Goal: Task Accomplishment & Management: Complete application form

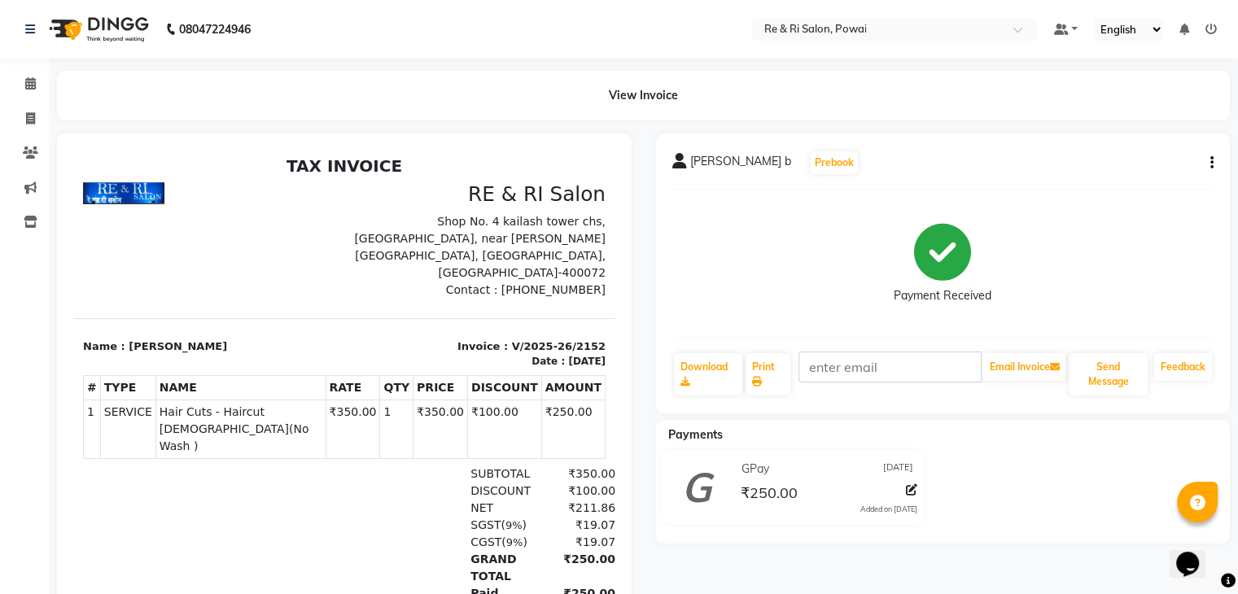
select select "service"
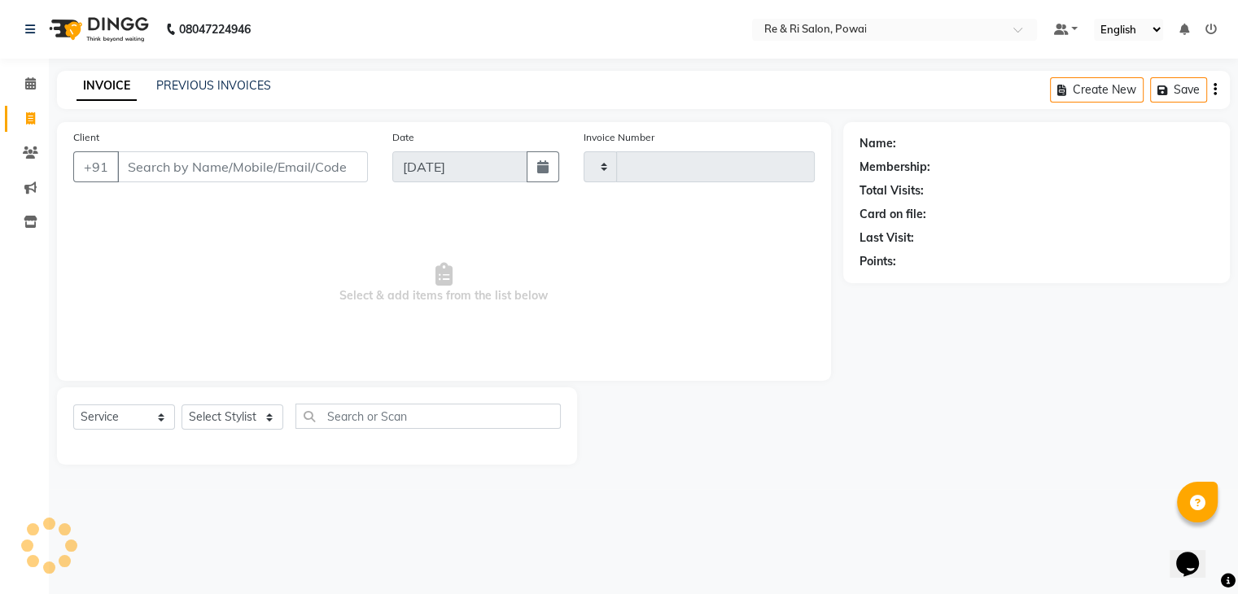
type input "2153"
select select "5364"
click at [138, 170] on input "Client" at bounding box center [244, 166] width 254 height 31
click at [245, 414] on select "Select Stylist ana Arbaaz Ayesha Danish Poonam Rehaan Salman Sandy" at bounding box center [232, 416] width 102 height 25
select select "90547"
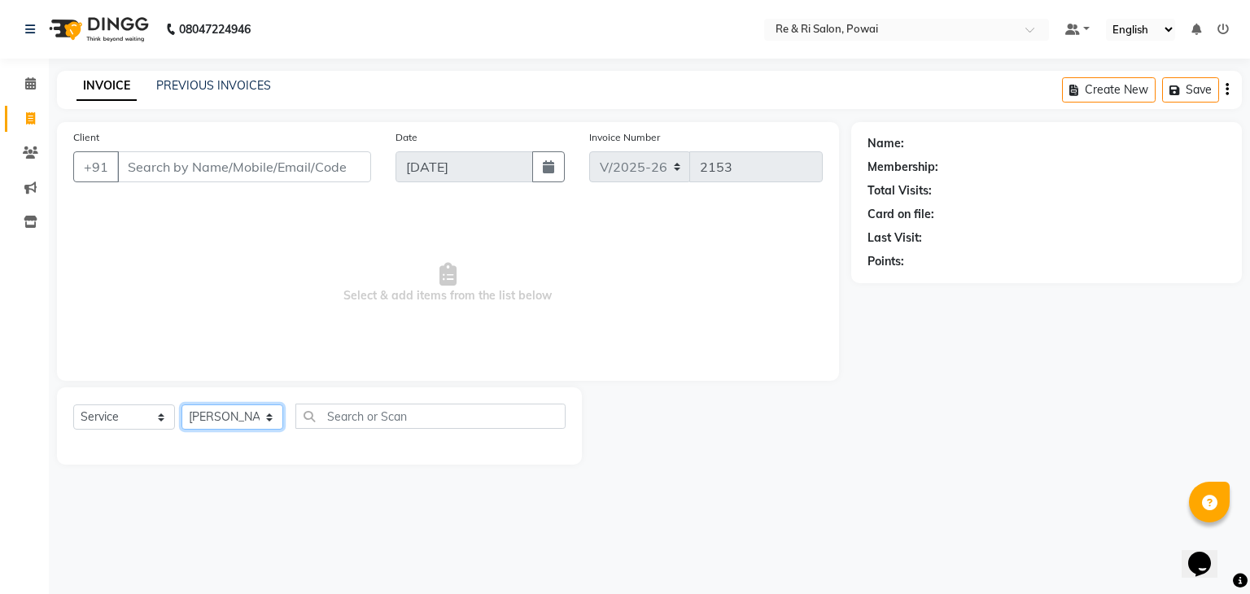
click at [181, 405] on select "Select Stylist ana Arbaaz Ayesha Danish Poonam Rehaan Salman Sandy" at bounding box center [232, 416] width 102 height 25
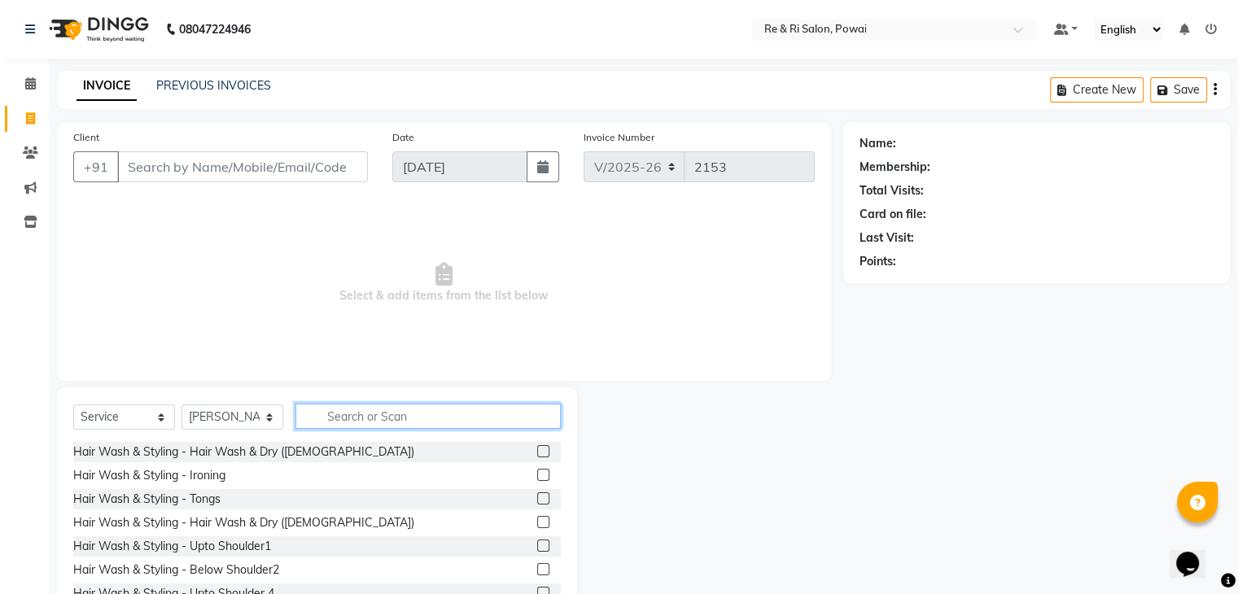
click at [335, 422] on input "text" at bounding box center [427, 416] width 265 height 25
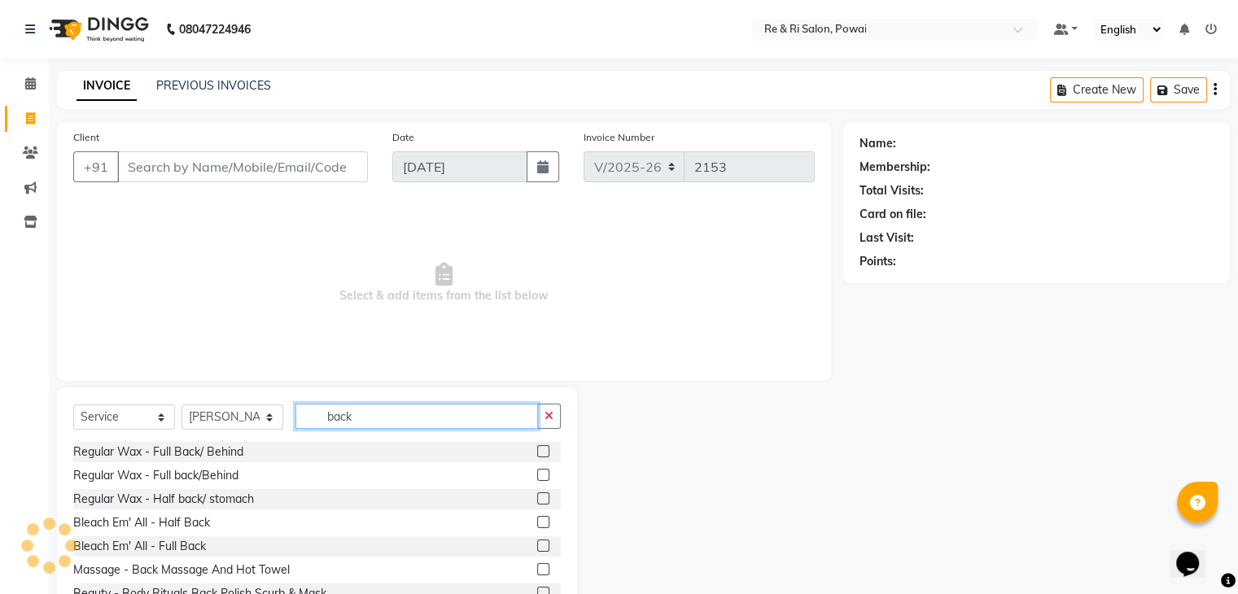
type input "back"
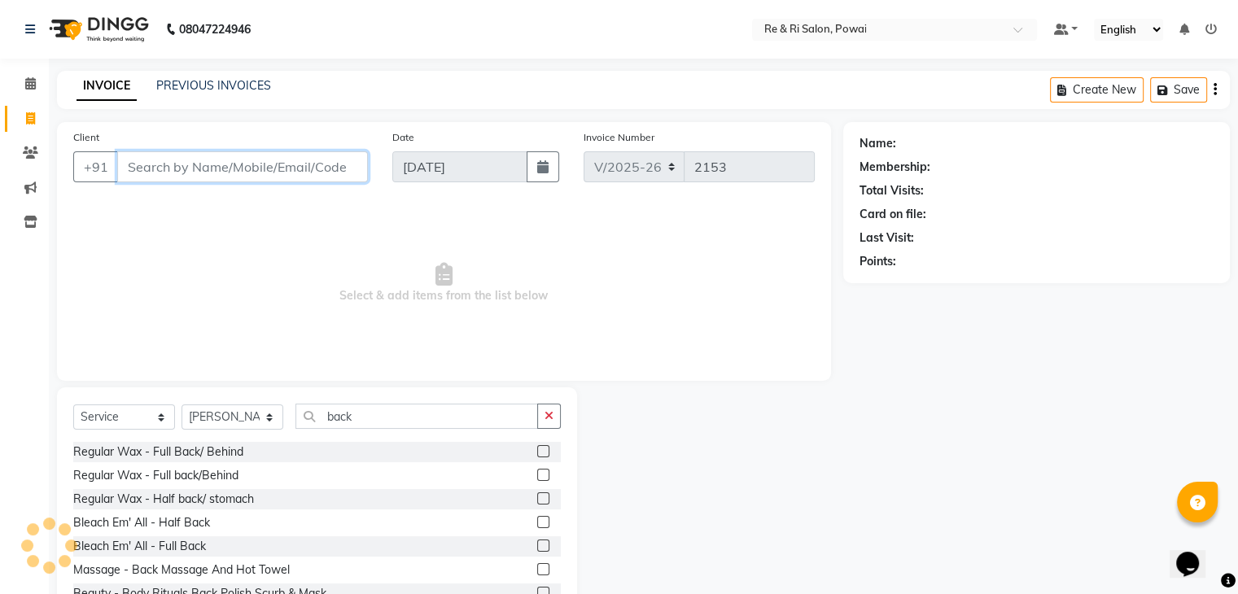
click at [215, 164] on input "Client" at bounding box center [242, 166] width 251 height 31
type input "7738377850"
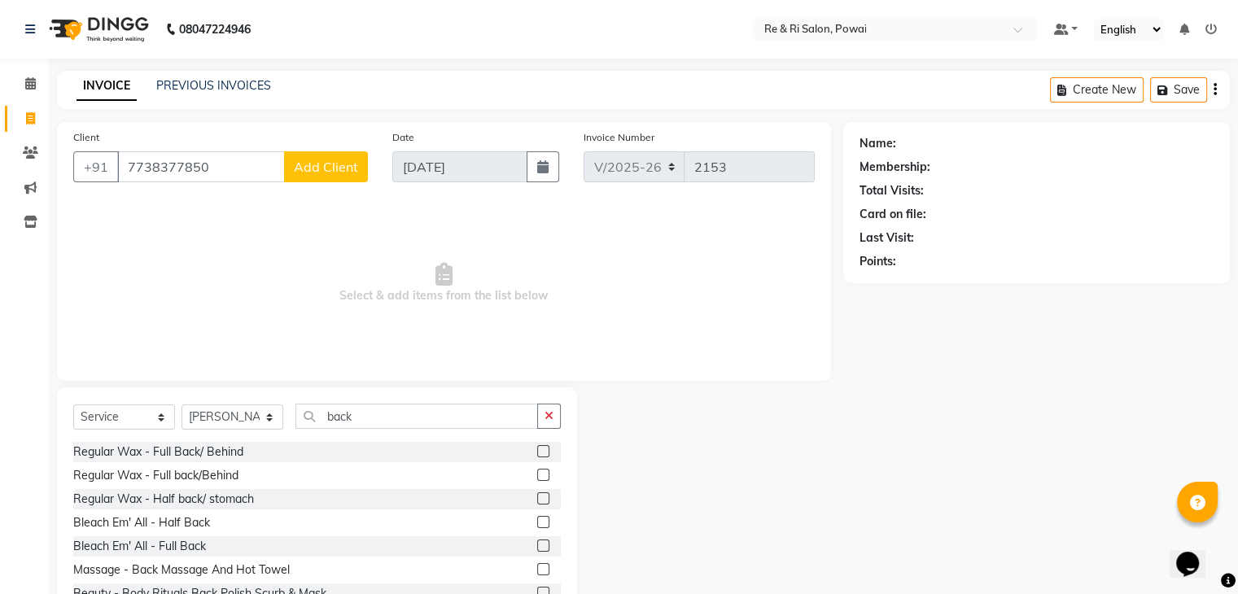
click at [318, 177] on button "Add Client" at bounding box center [326, 166] width 84 height 31
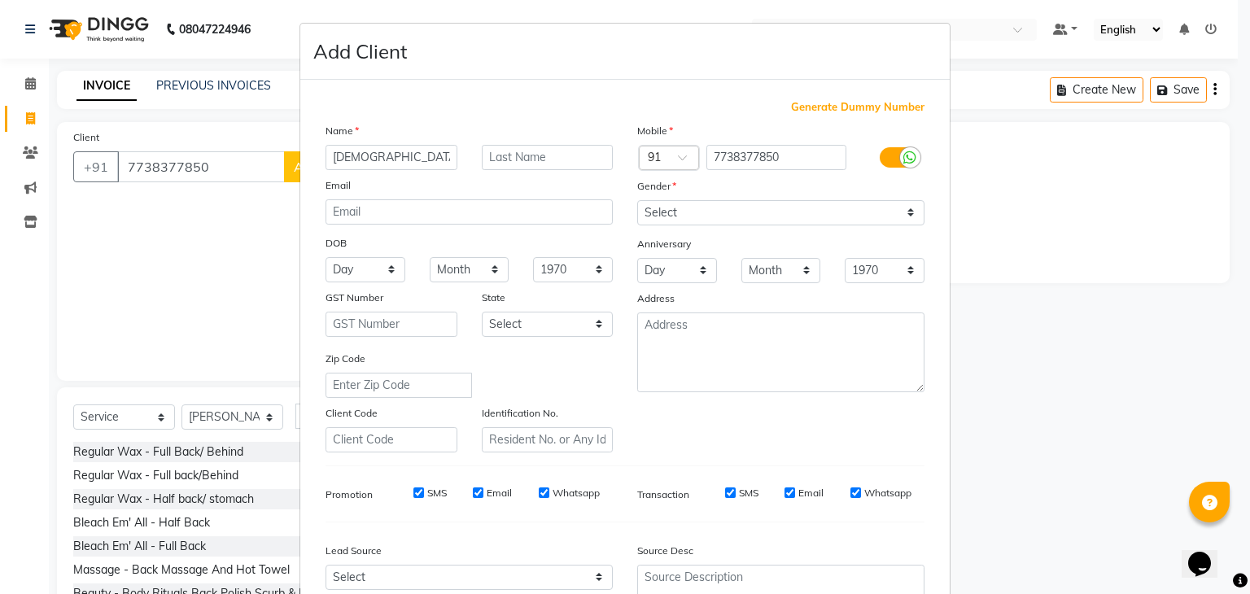
type input "shivani"
click at [686, 219] on select "Select Male Female Other Prefer Not To Say" at bounding box center [780, 212] width 287 height 25
select select "female"
click at [637, 201] on select "Select Male Female Other Prefer Not To Say" at bounding box center [780, 212] width 287 height 25
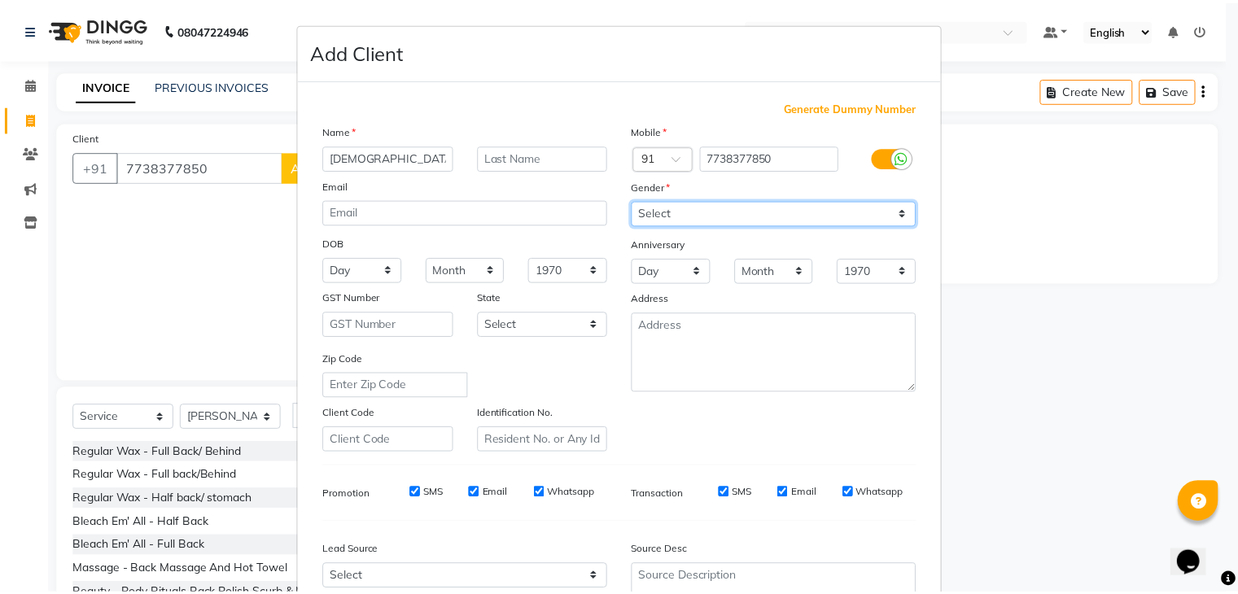
scroll to position [165, 0]
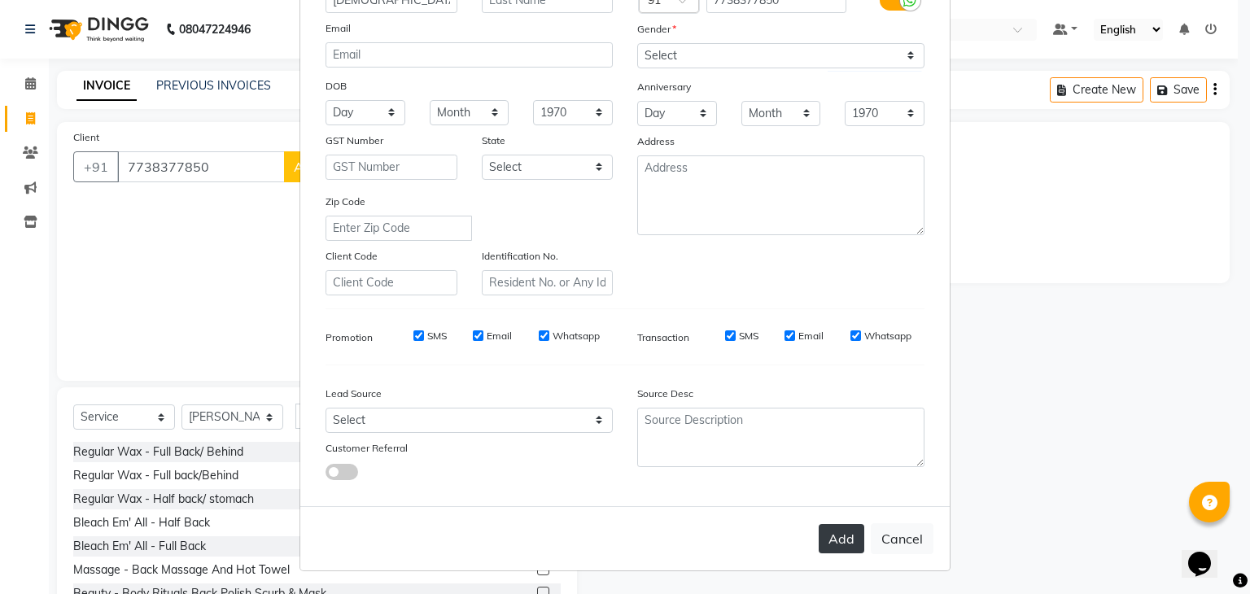
click at [829, 552] on button "Add" at bounding box center [842, 538] width 46 height 29
type input "77******50"
select select
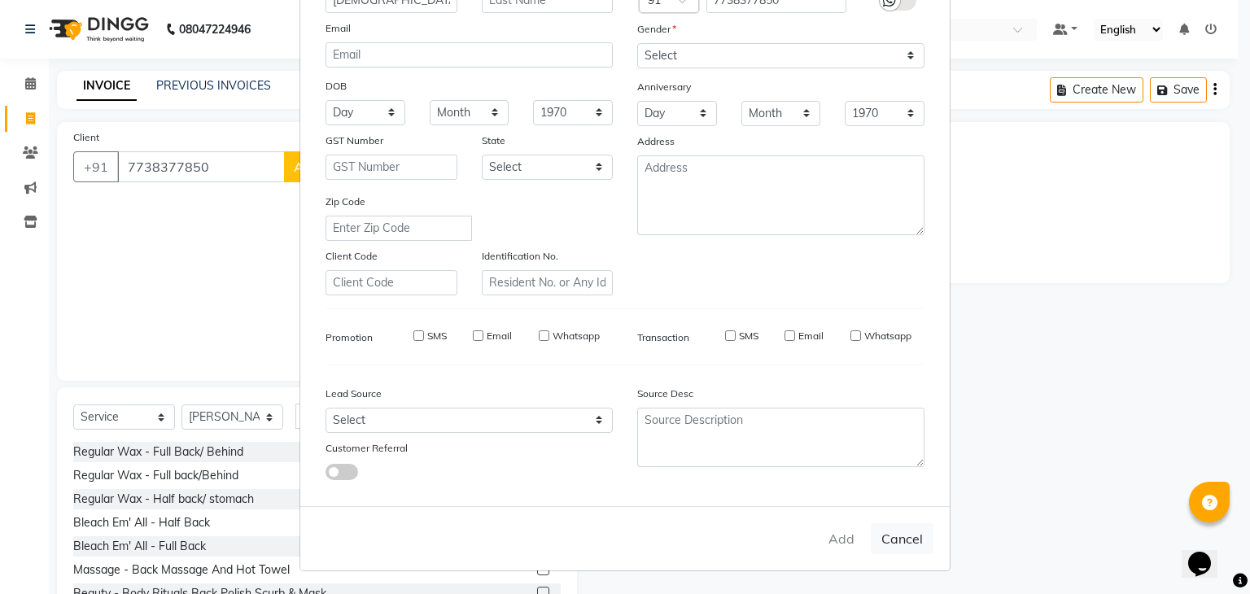
select select
checkbox input "false"
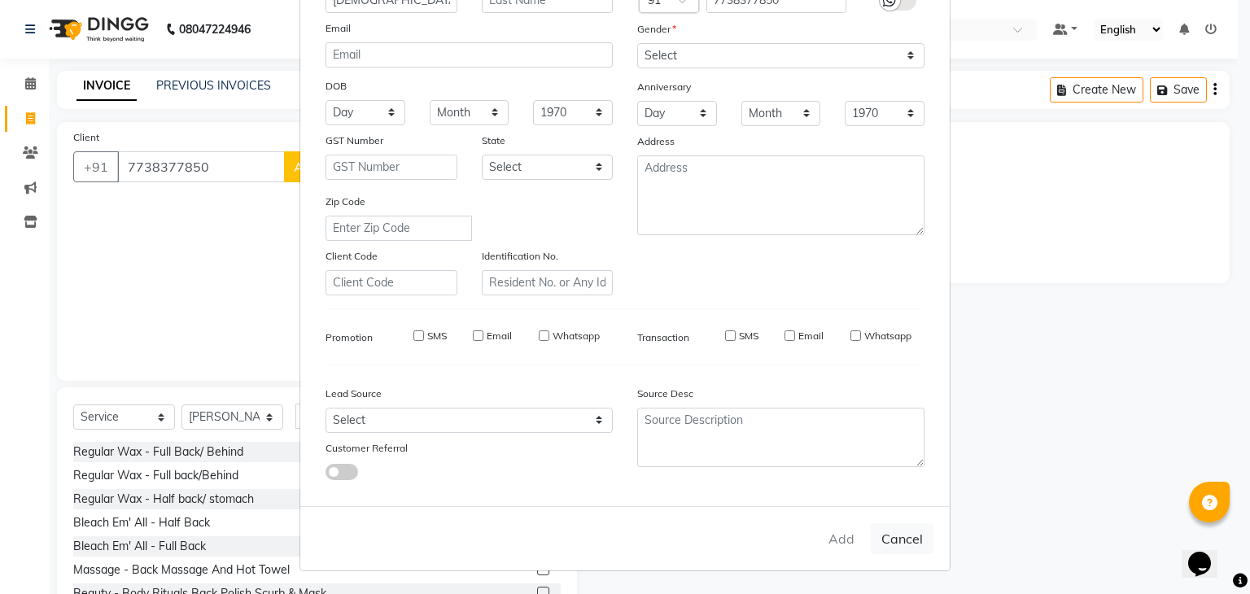
checkbox input "false"
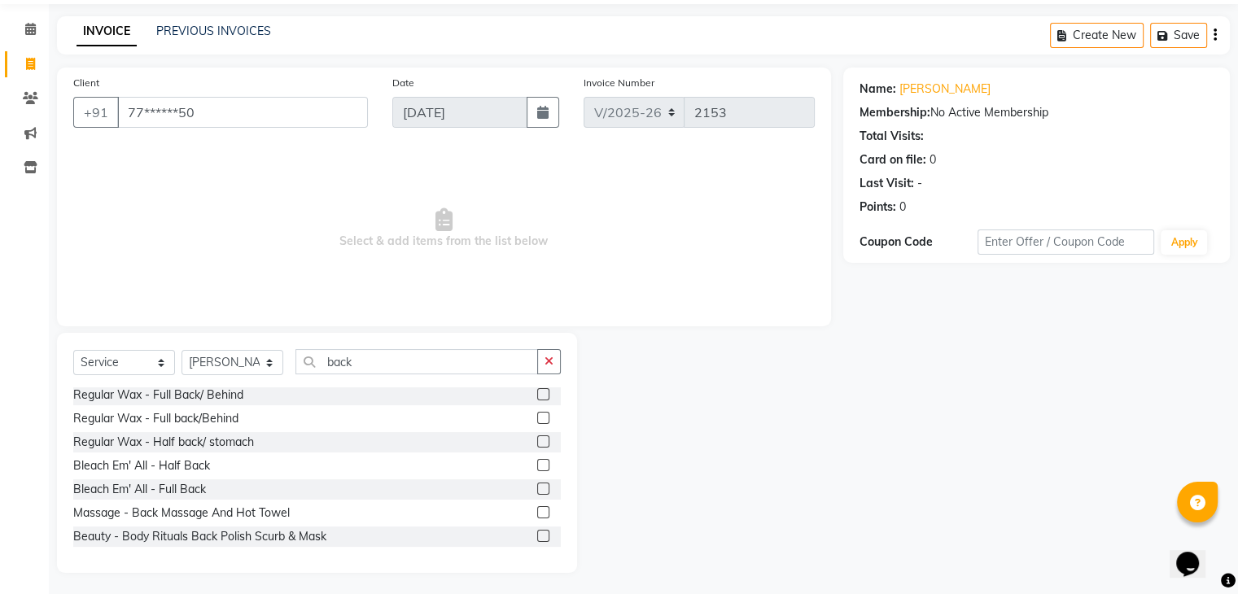
scroll to position [59, 0]
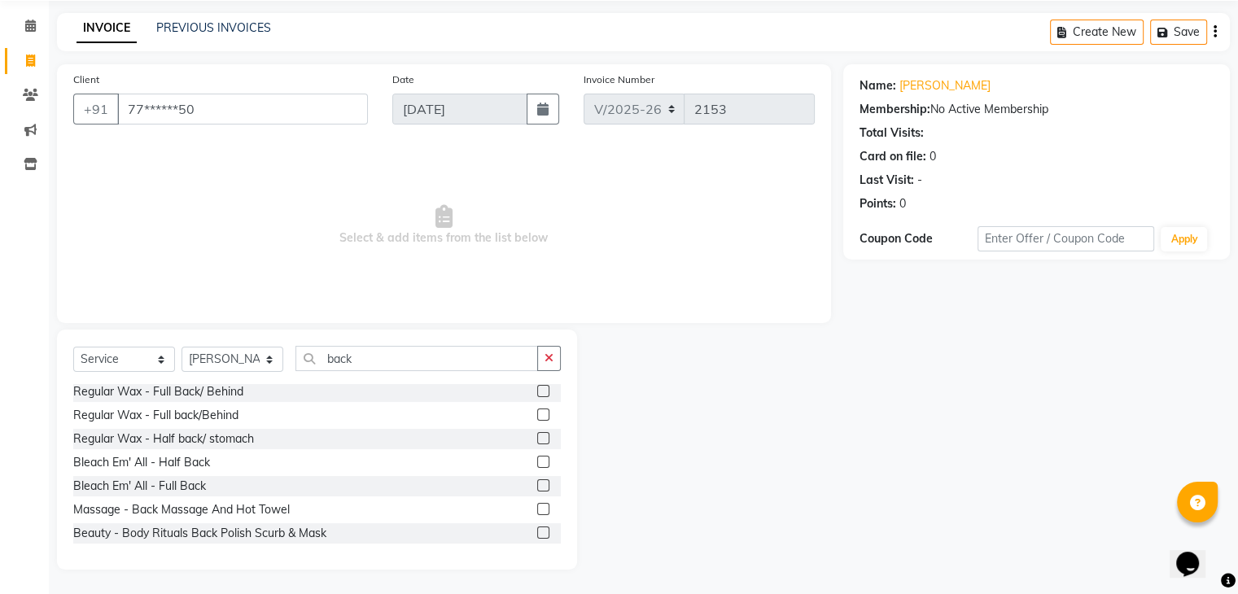
click at [537, 509] on label at bounding box center [543, 509] width 12 height 12
click at [537, 509] on input "checkbox" at bounding box center [542, 510] width 11 height 11
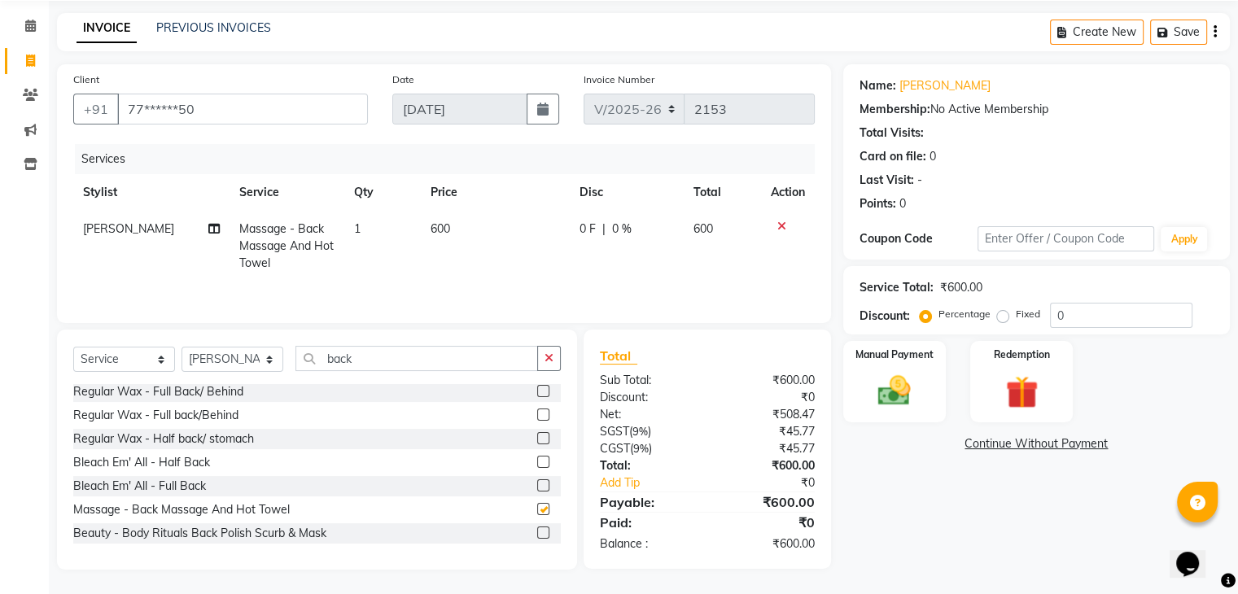
checkbox input "false"
click at [441, 227] on span "600" at bounding box center [440, 228] width 20 height 15
click at [441, 227] on td "600" at bounding box center [495, 246] width 149 height 71
select select "90547"
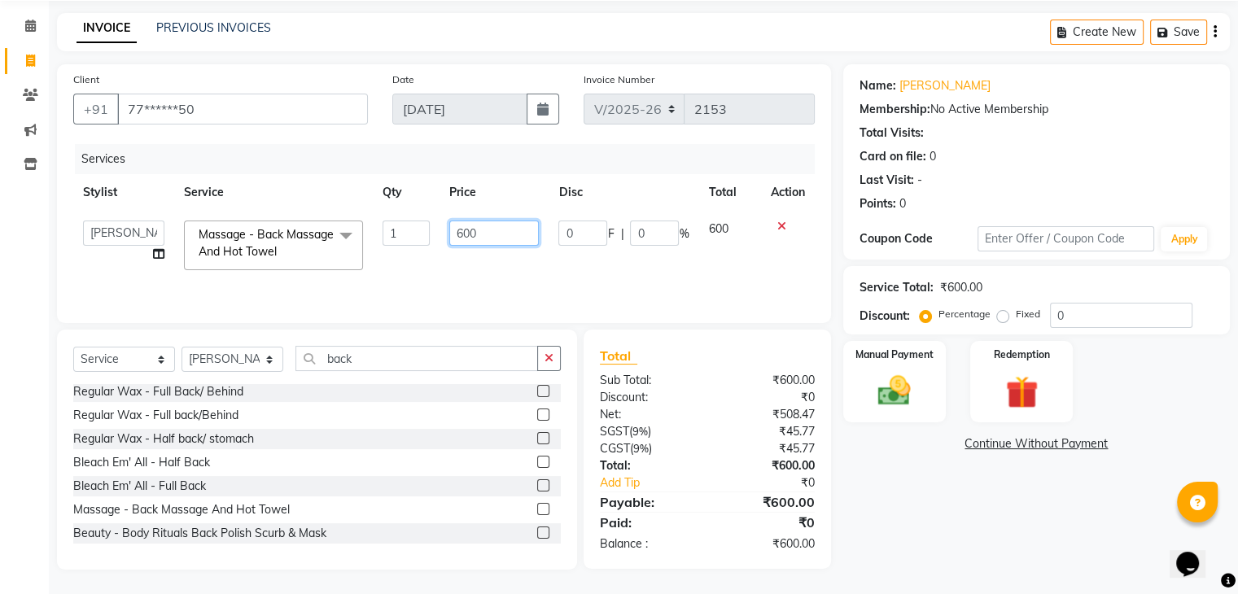
click at [474, 229] on input "600" at bounding box center [494, 233] width 90 height 25
type input "700"
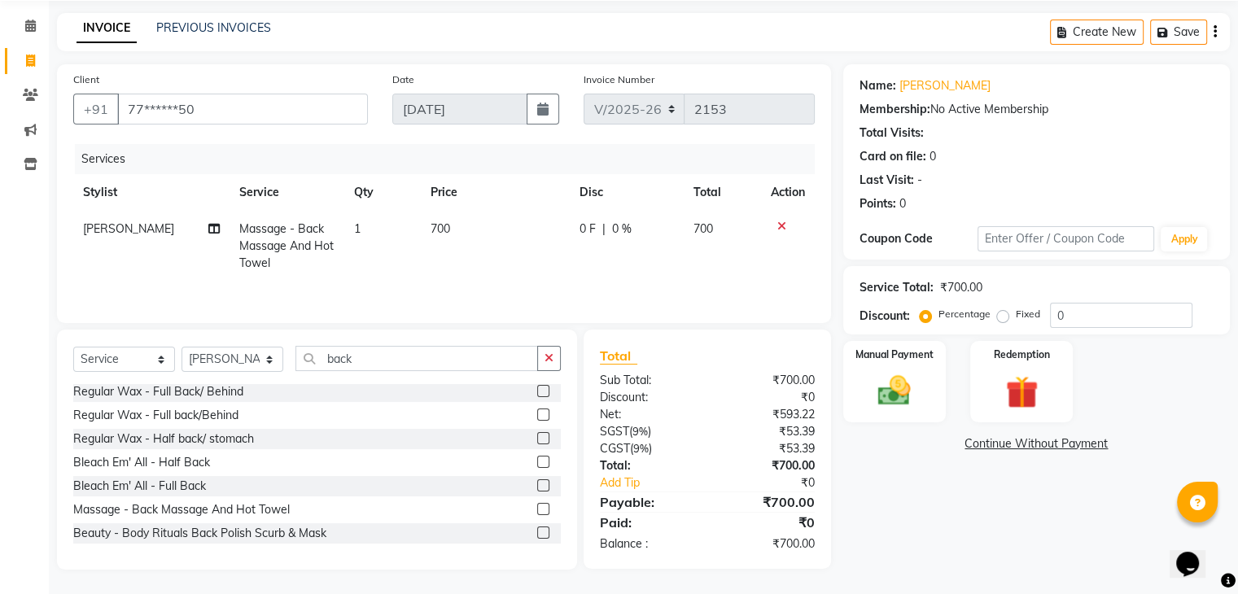
click at [431, 248] on tr "Ayesha Massage - Back Massage And Hot Towel 1 700 0 F | 0 % 700" at bounding box center [443, 246] width 741 height 71
click at [348, 360] on input "back" at bounding box center [416, 358] width 243 height 25
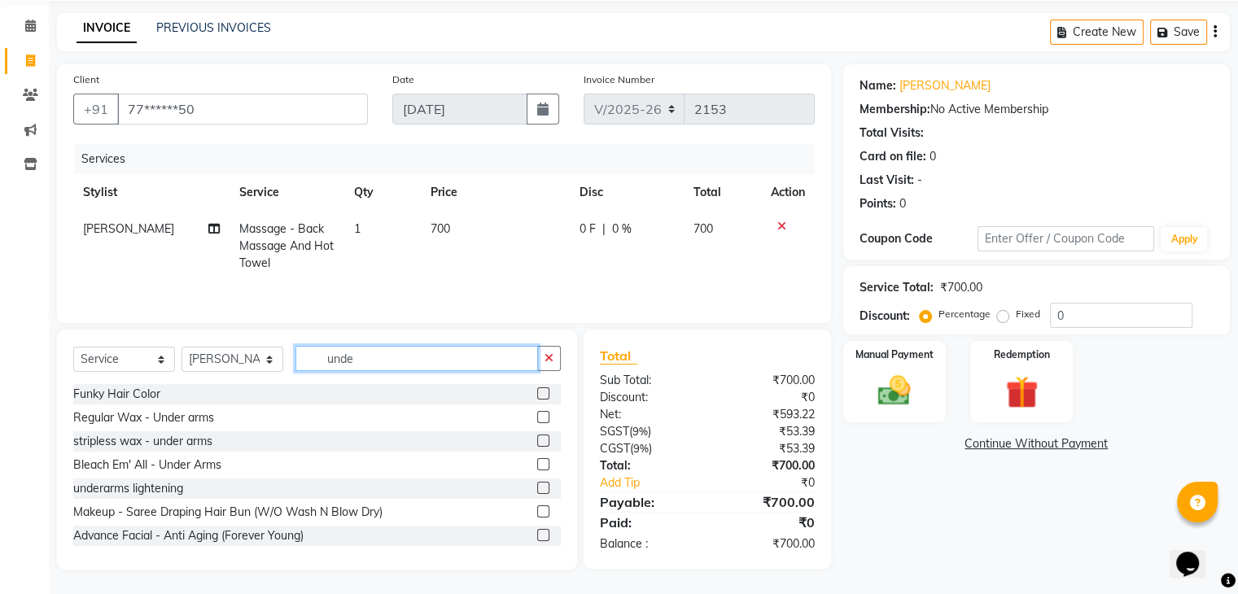
scroll to position [58, 0]
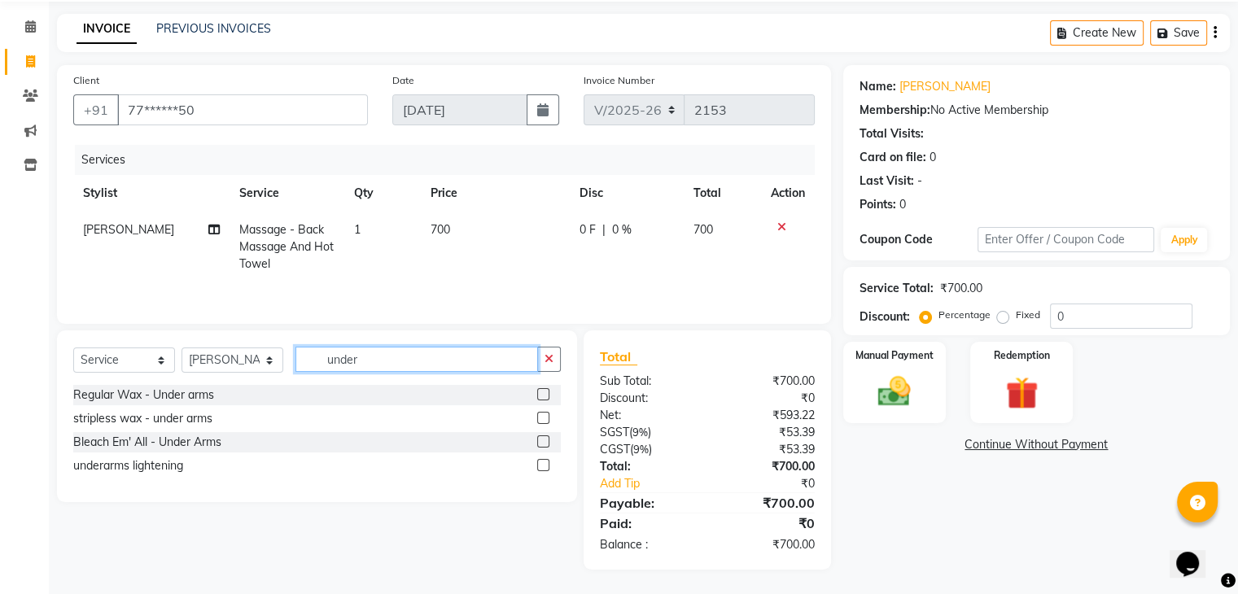
type input "under"
click at [544, 418] on label at bounding box center [543, 418] width 12 height 12
click at [544, 418] on input "checkbox" at bounding box center [542, 418] width 11 height 11
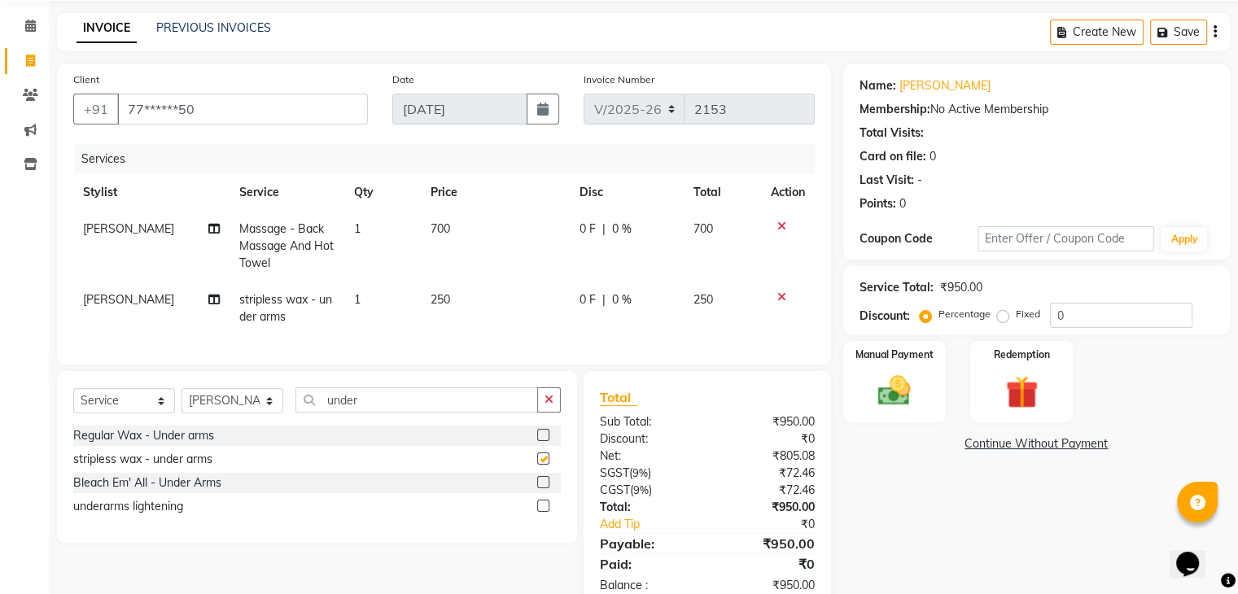
checkbox input "false"
click at [543, 441] on label at bounding box center [543, 435] width 12 height 12
click at [543, 441] on input "checkbox" at bounding box center [542, 435] width 11 height 11
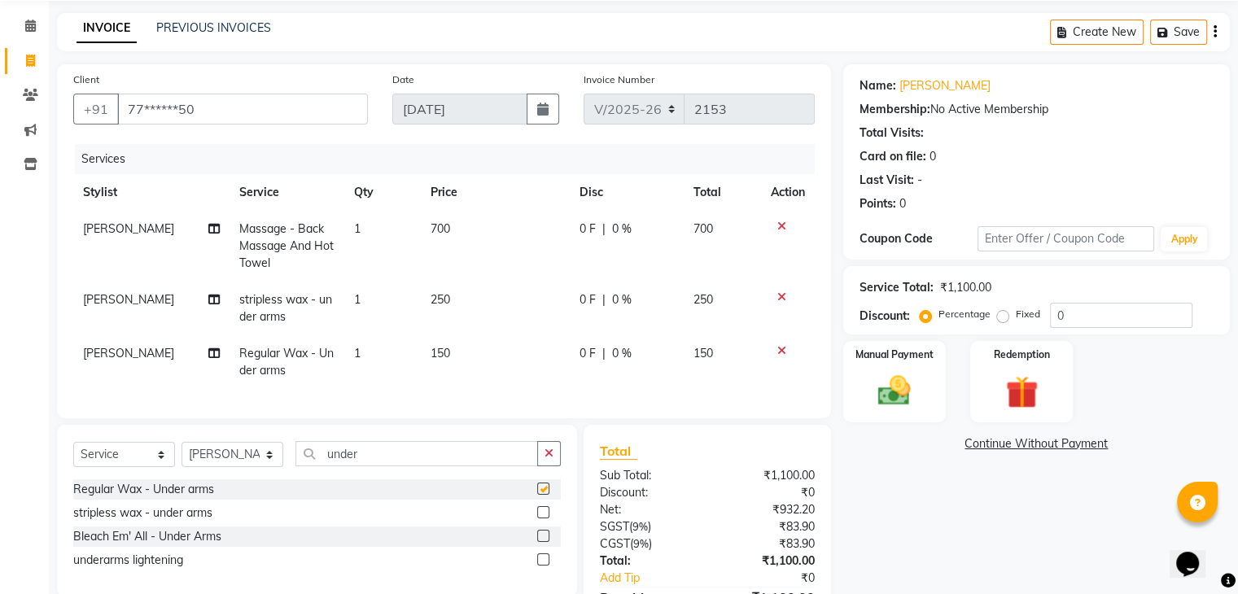
checkbox input "false"
click at [778, 300] on icon at bounding box center [781, 296] width 9 height 11
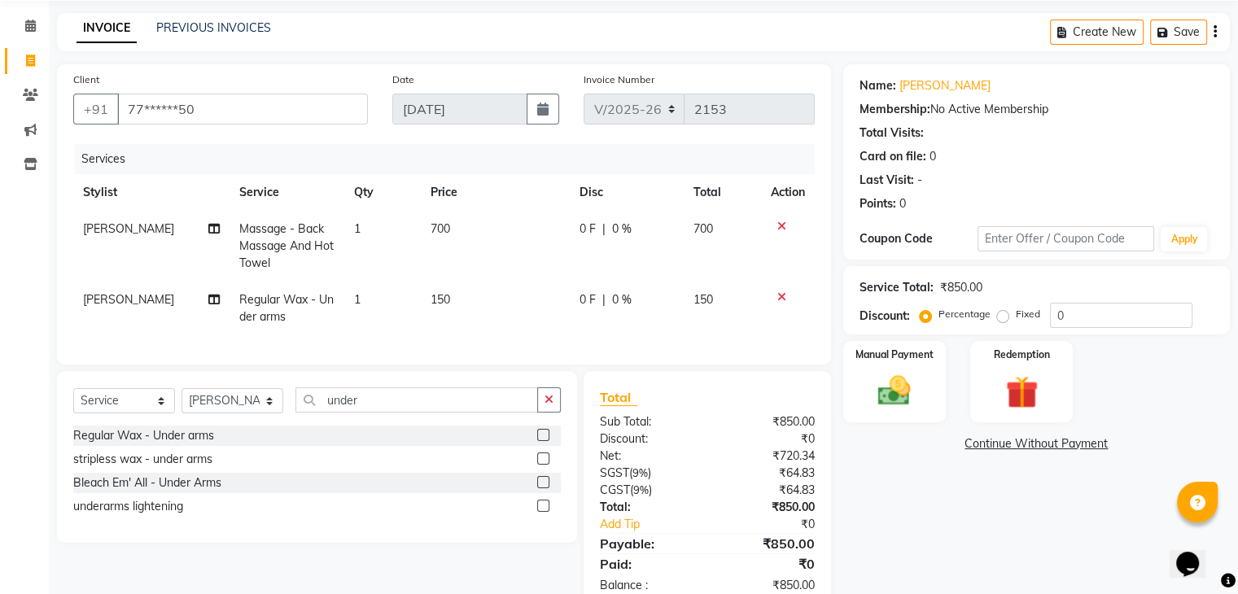
click at [444, 304] on span "150" at bounding box center [440, 299] width 20 height 15
select select "90547"
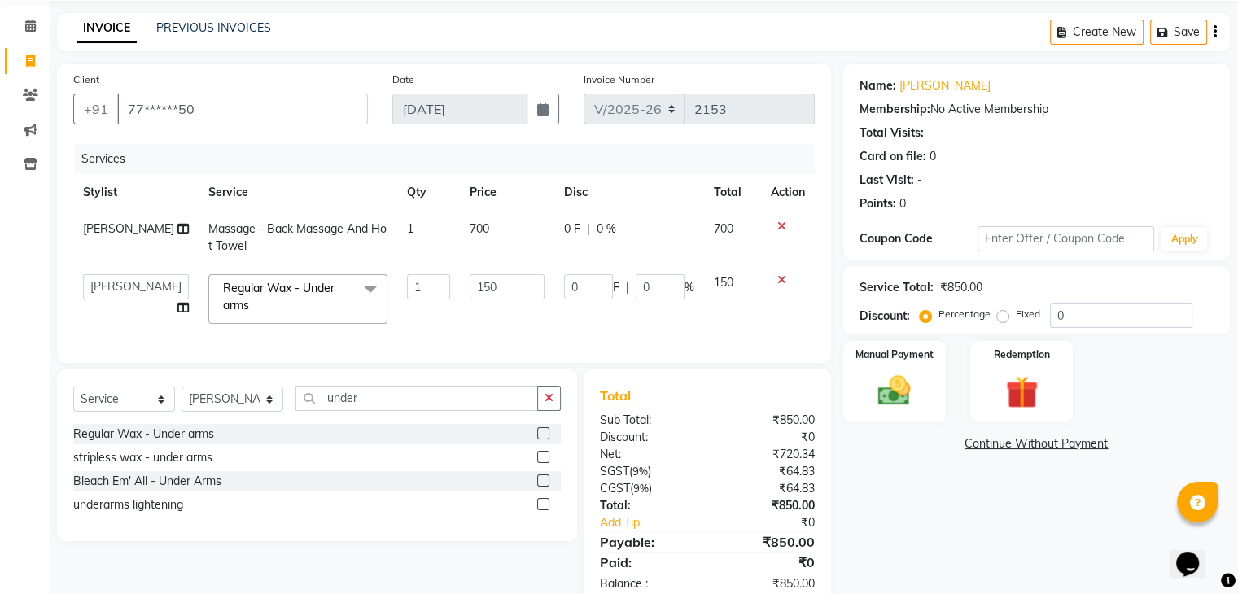
click at [460, 304] on td "150" at bounding box center [507, 298] width 94 height 69
click at [482, 296] on input "150" at bounding box center [507, 286] width 75 height 25
type input "1"
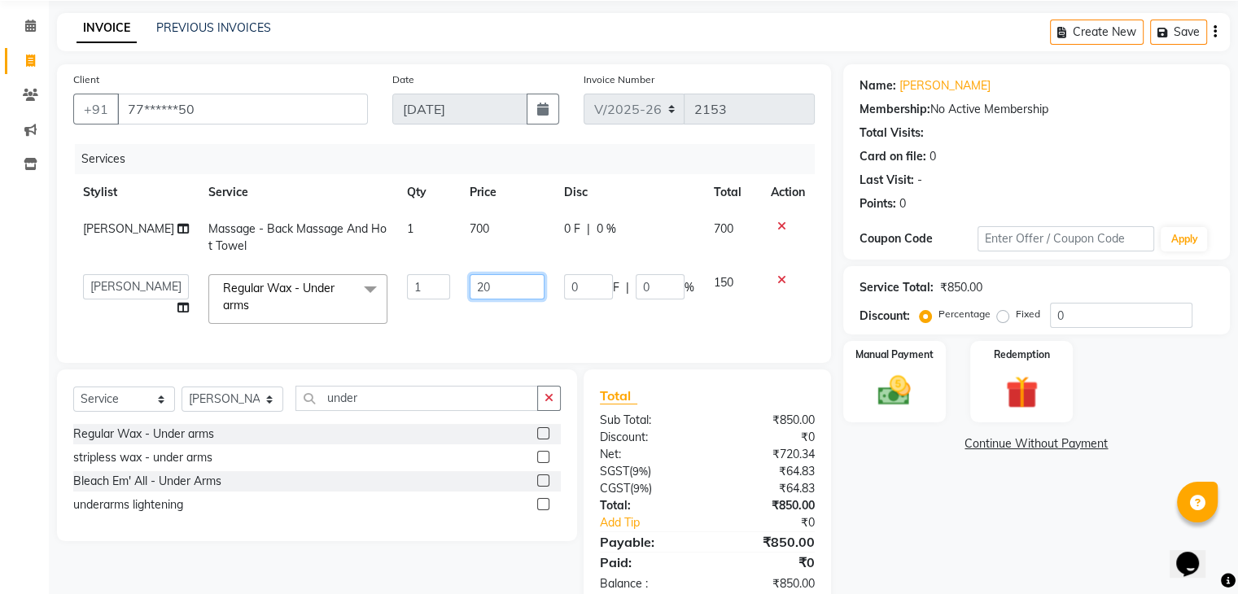
type input "200"
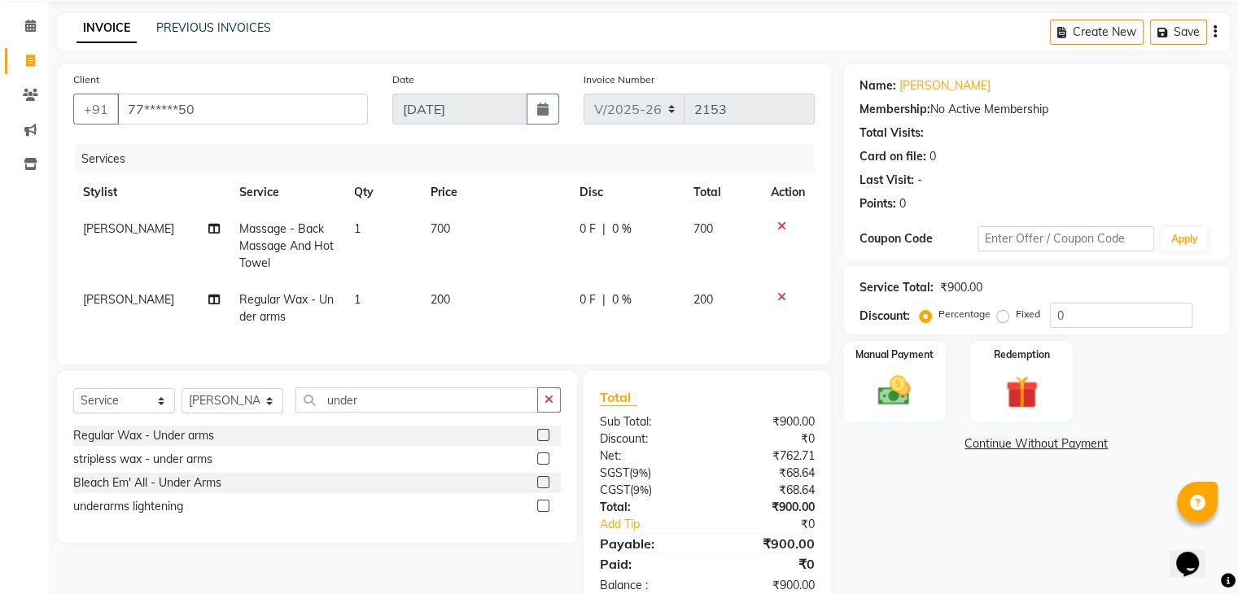
click at [447, 317] on td "200" at bounding box center [495, 309] width 149 height 54
select select "90547"
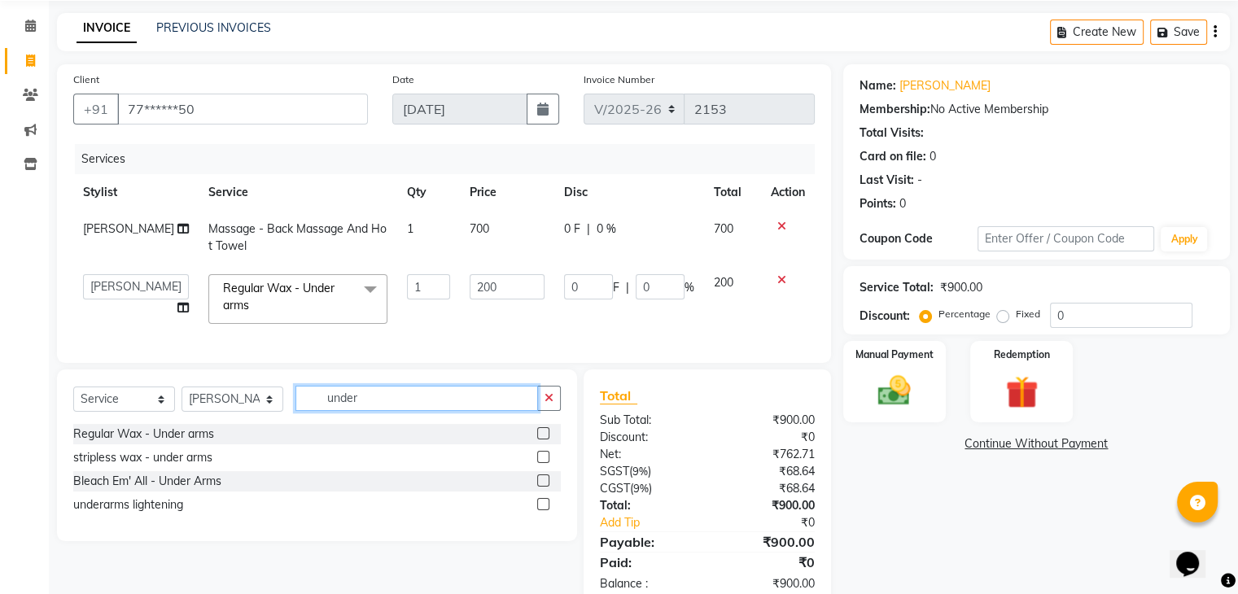
click at [365, 410] on input "under" at bounding box center [416, 398] width 243 height 25
type input "thr"
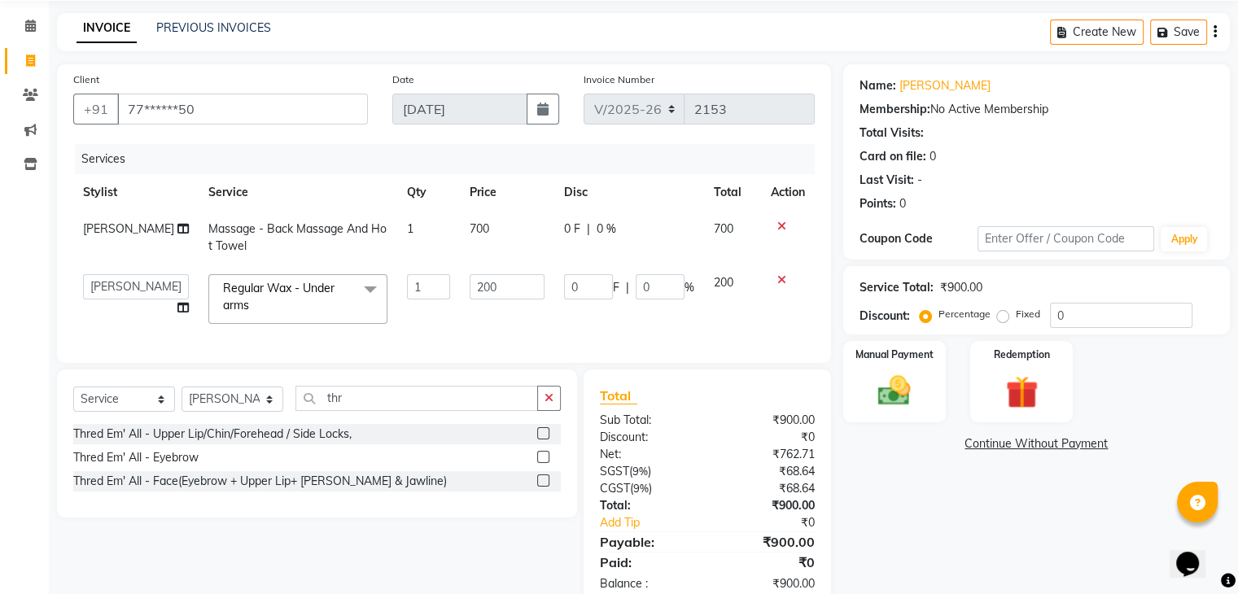
click at [540, 463] on label at bounding box center [543, 457] width 12 height 12
click at [540, 463] on input "checkbox" at bounding box center [542, 457] width 11 height 11
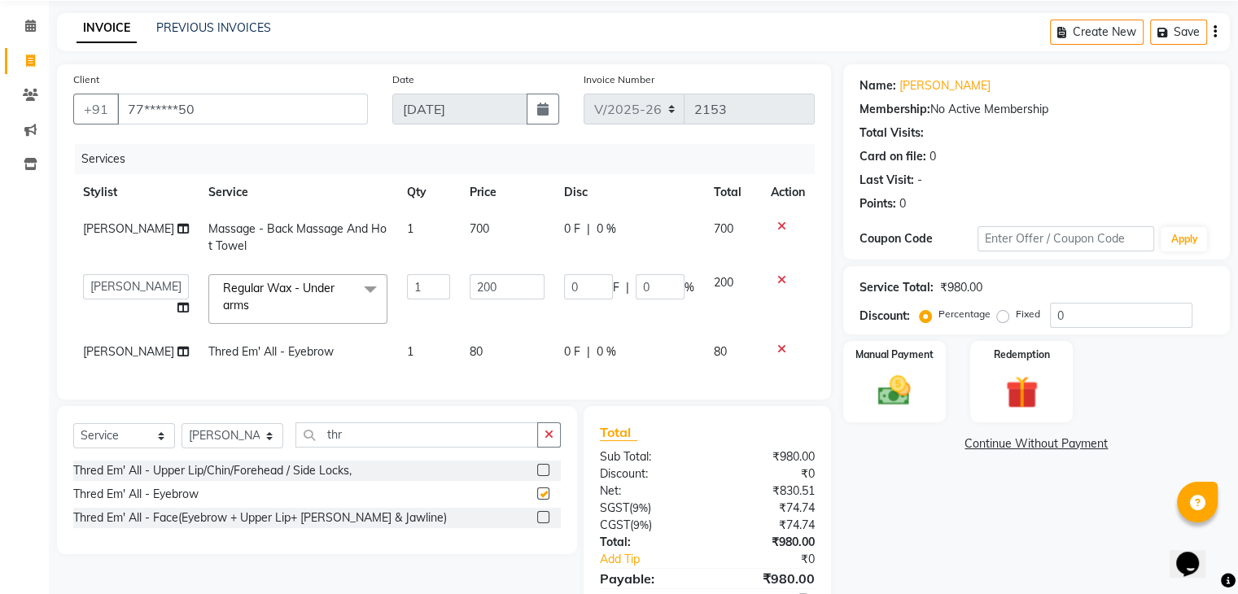
checkbox input "false"
click at [596, 226] on span "0 %" at bounding box center [606, 229] width 20 height 17
select select "90547"
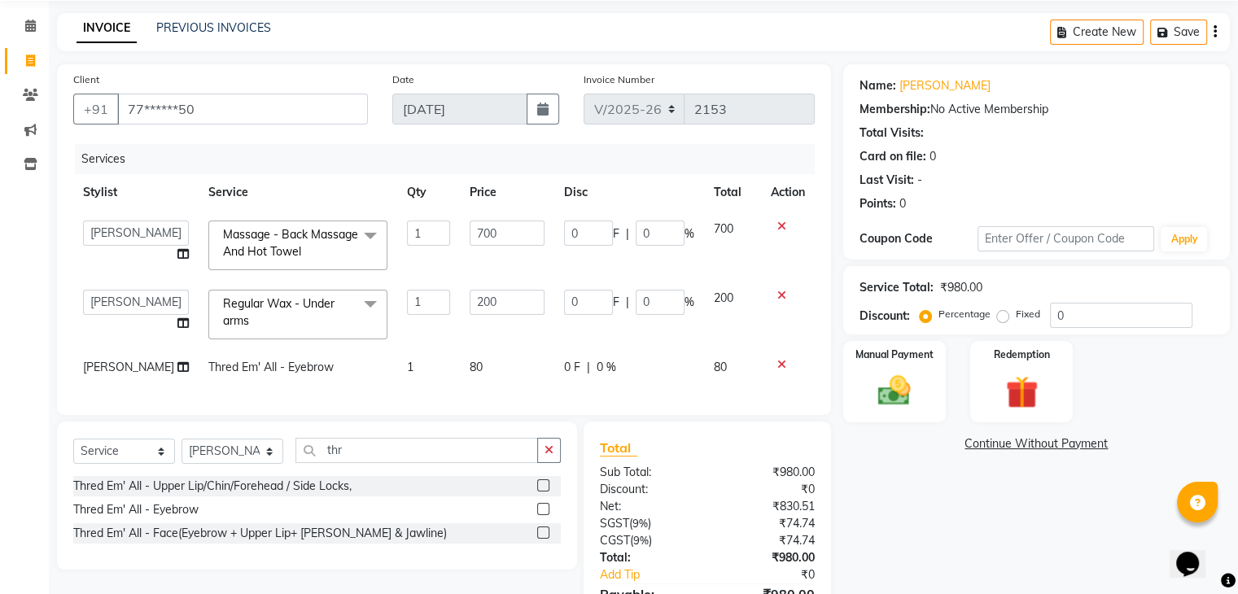
click at [592, 226] on input "0" at bounding box center [588, 233] width 49 height 25
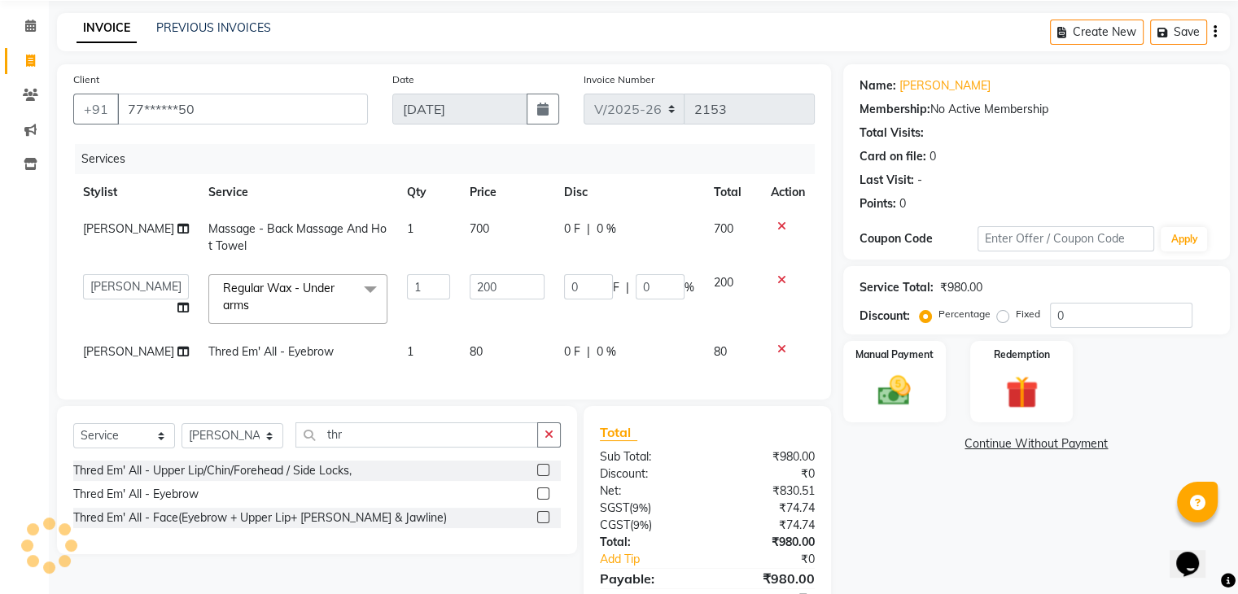
click at [596, 225] on span "0 %" at bounding box center [606, 229] width 20 height 17
select select "90547"
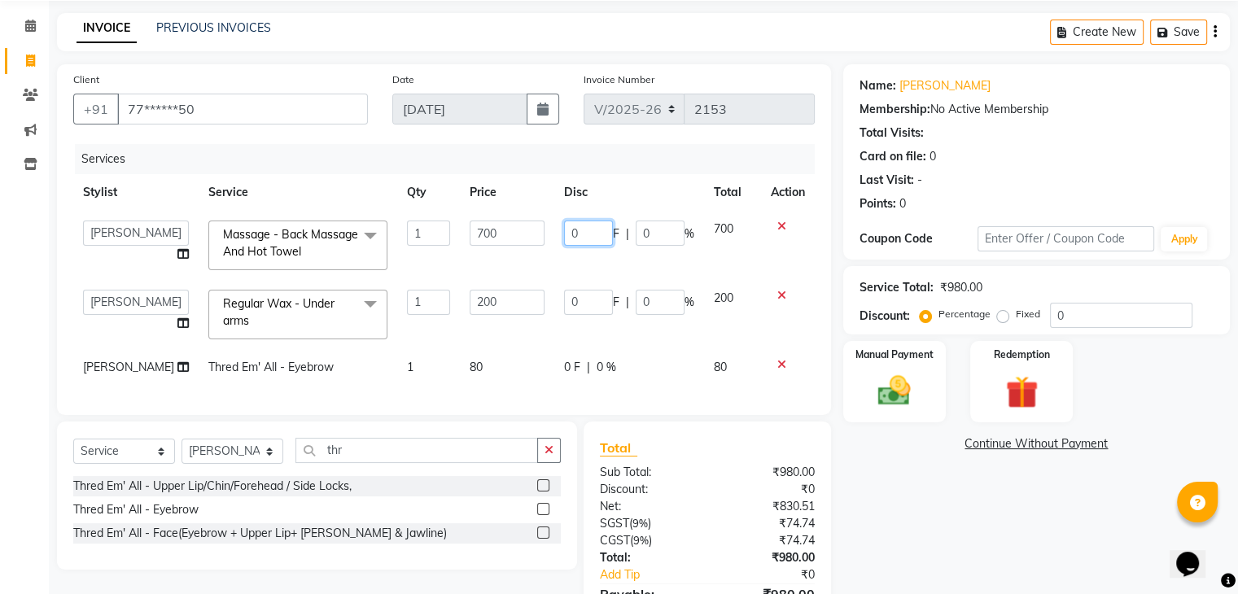
click at [592, 225] on input "0" at bounding box center [588, 233] width 49 height 25
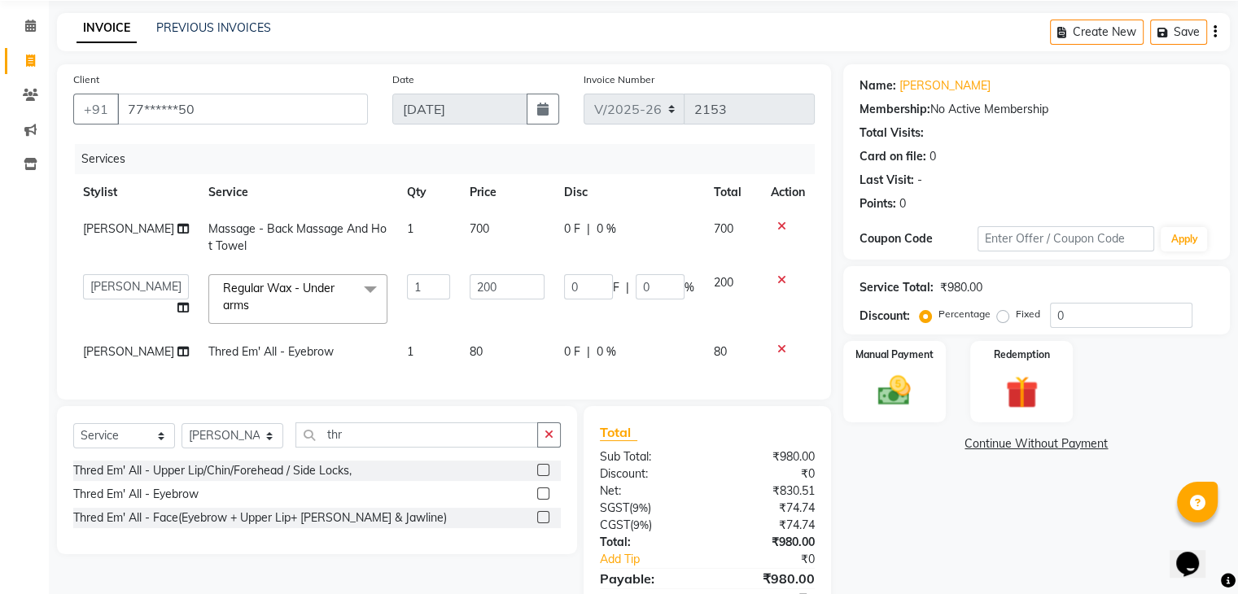
click at [637, 232] on div "0 F | 0 %" at bounding box center [629, 229] width 130 height 17
select select "90547"
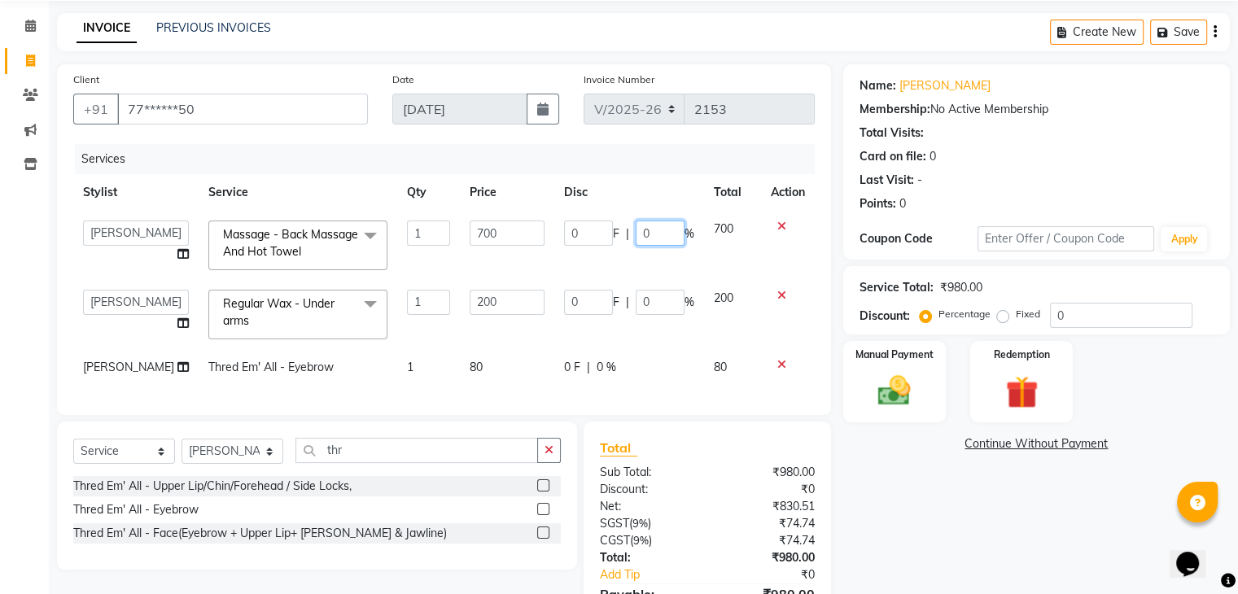
click at [637, 232] on input "0" at bounding box center [660, 233] width 49 height 25
type input "10"
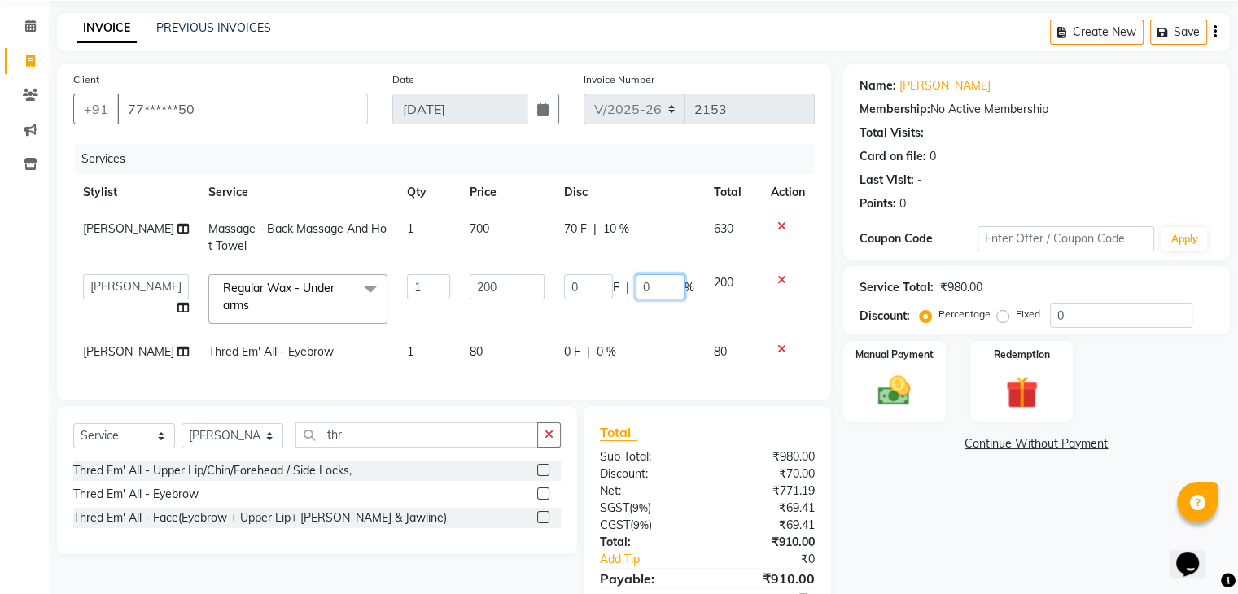
click at [644, 302] on td "0 F | 0 %" at bounding box center [629, 298] width 150 height 69
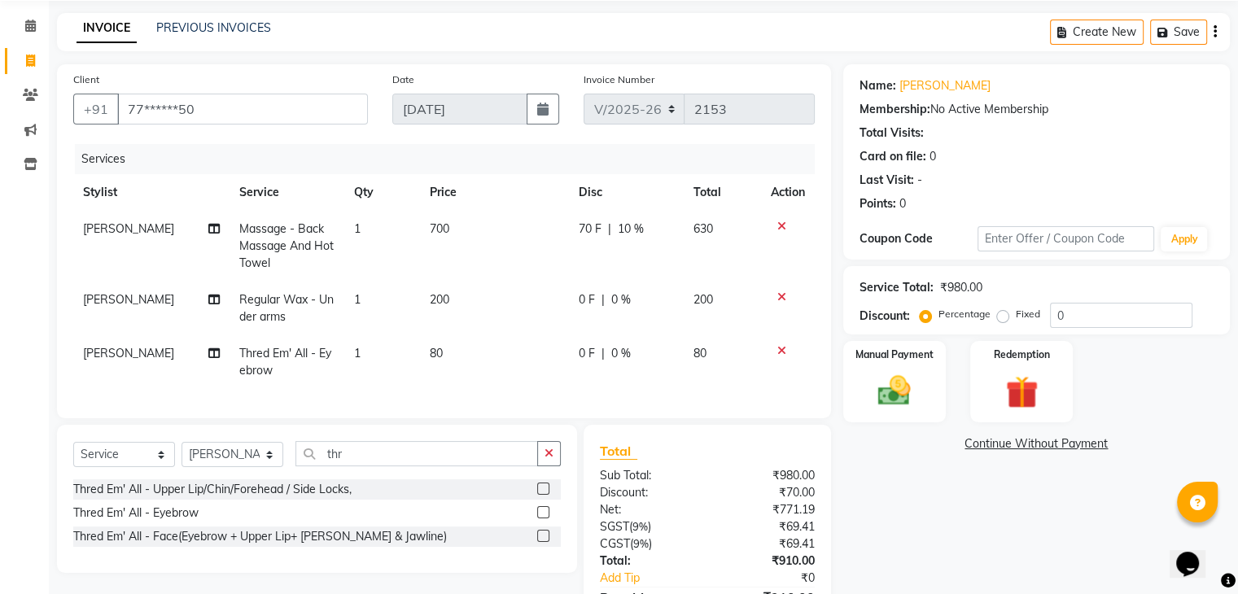
click at [644, 302] on td "0 F | 0 %" at bounding box center [626, 309] width 115 height 54
select select "90547"
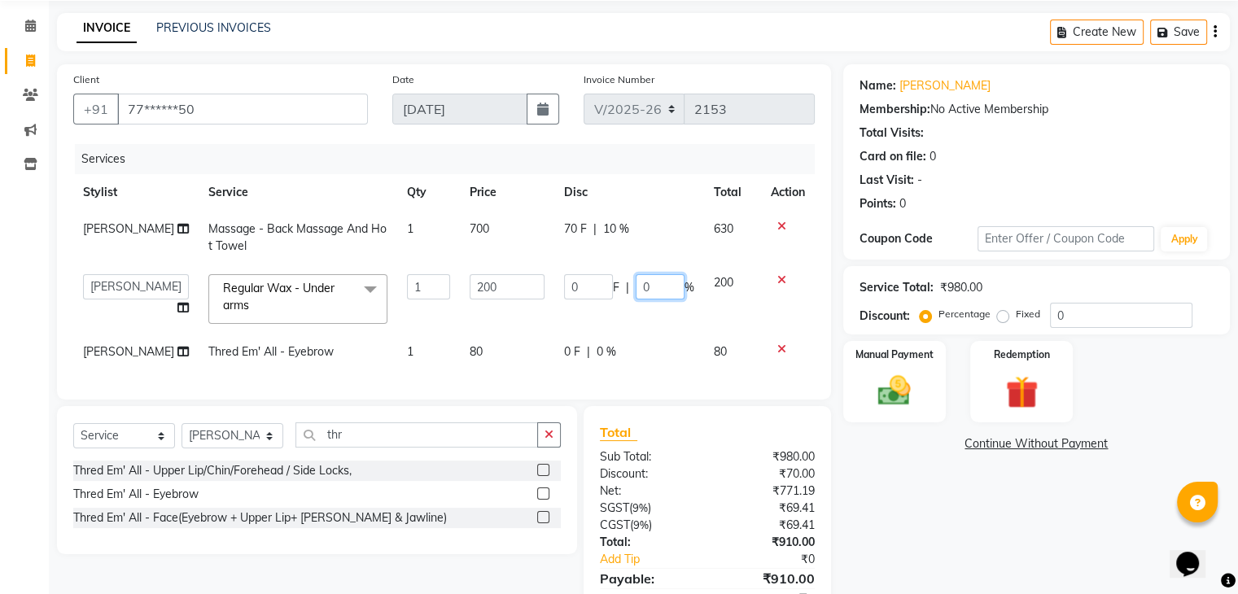
click at [650, 291] on input "0" at bounding box center [660, 286] width 49 height 25
type input "010"
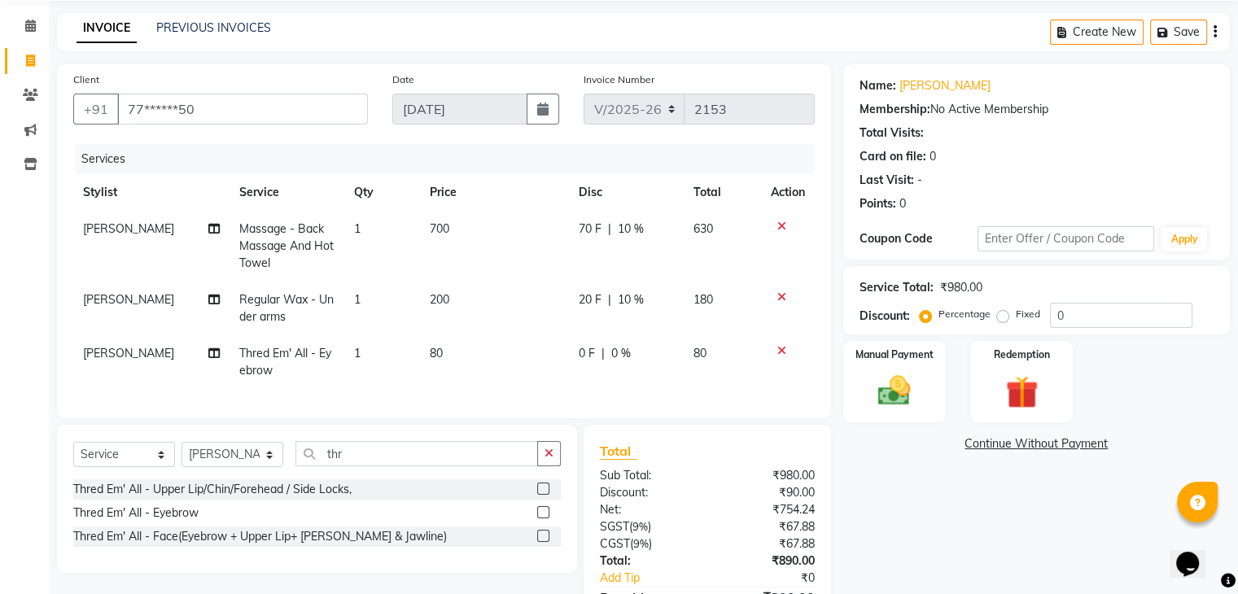
click at [618, 300] on td "20 F | 10 %" at bounding box center [626, 309] width 115 height 54
select select "90547"
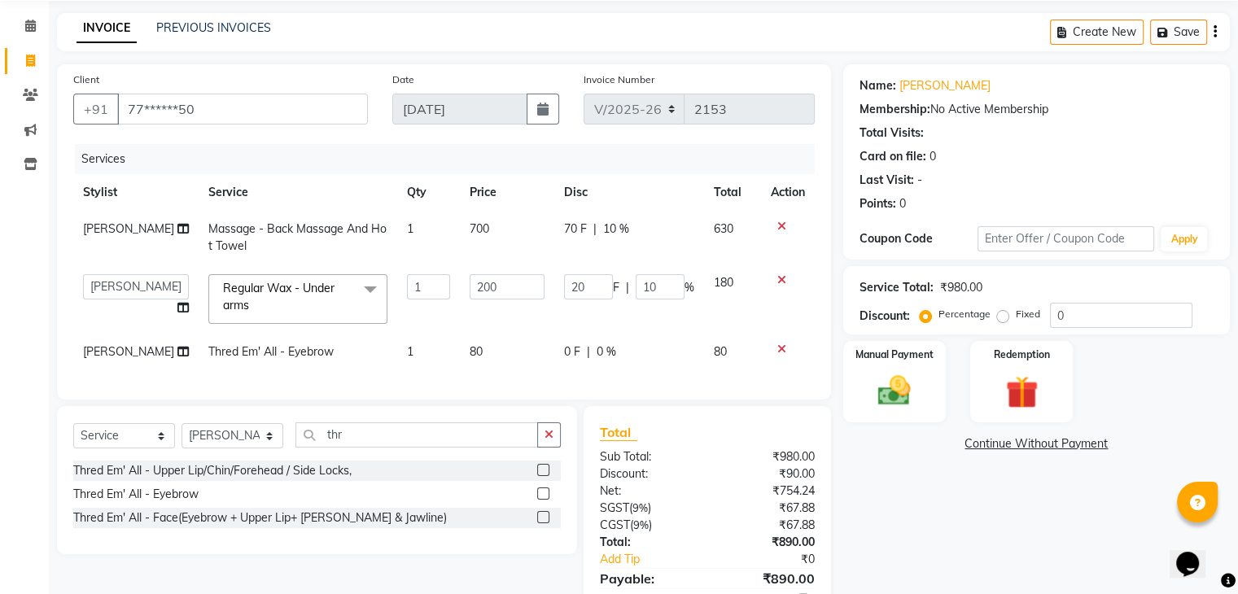
click at [596, 348] on span "0 %" at bounding box center [606, 351] width 20 height 17
select select "90547"
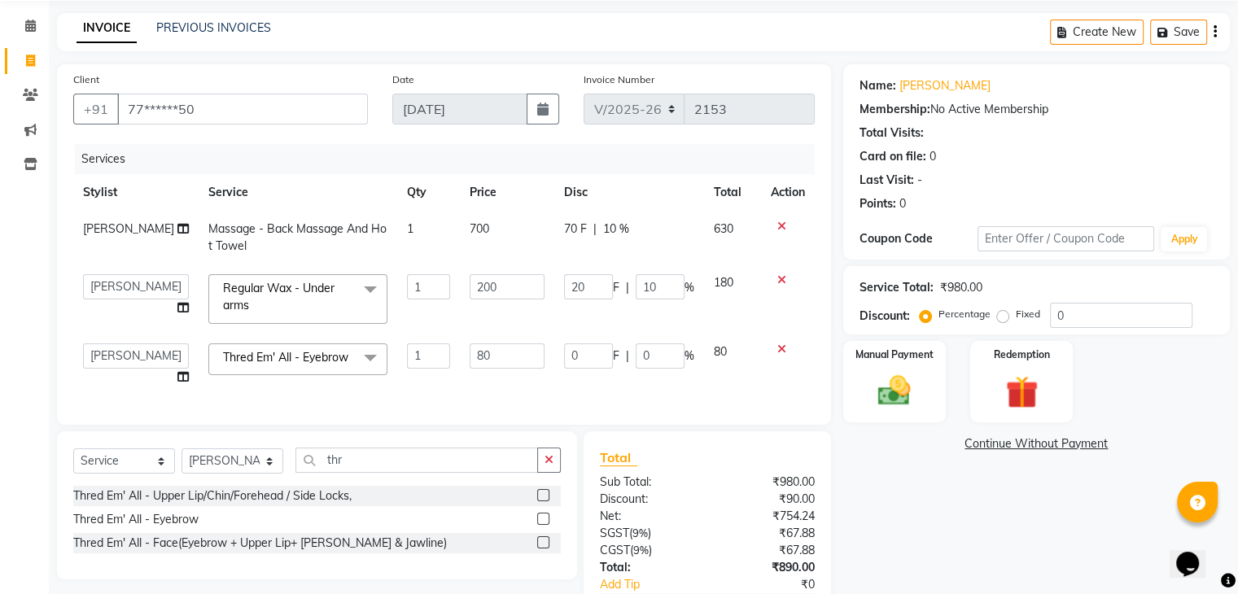
click at [593, 348] on input "0" at bounding box center [588, 355] width 49 height 25
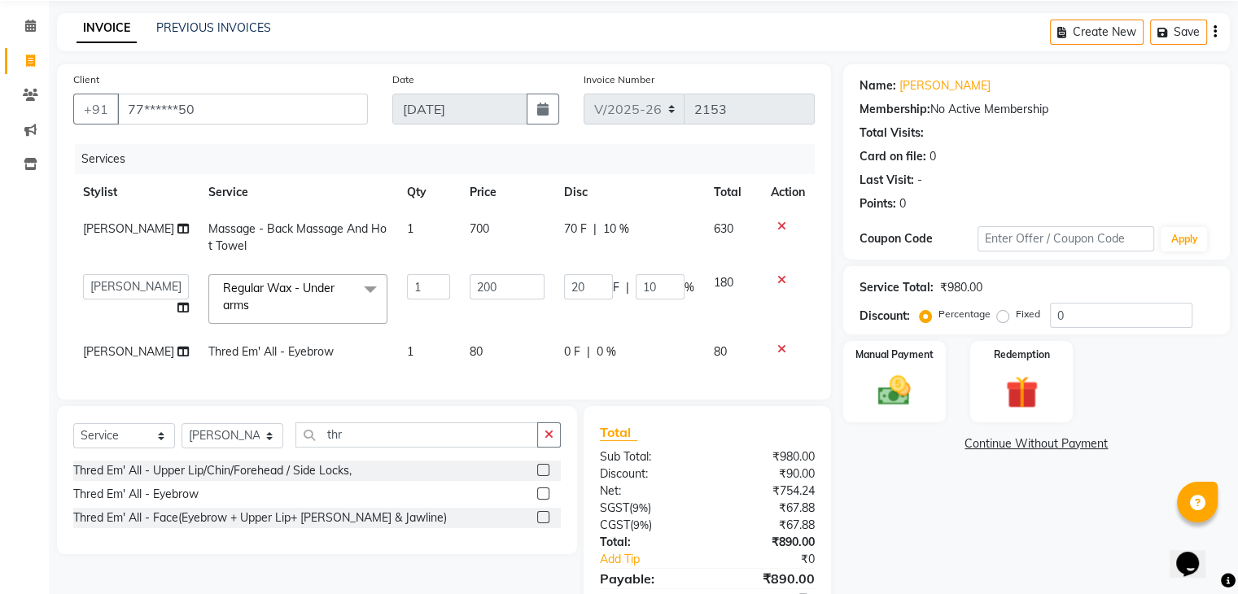
click at [648, 352] on div "0 F | 0 %" at bounding box center [629, 351] width 130 height 17
select select "90547"
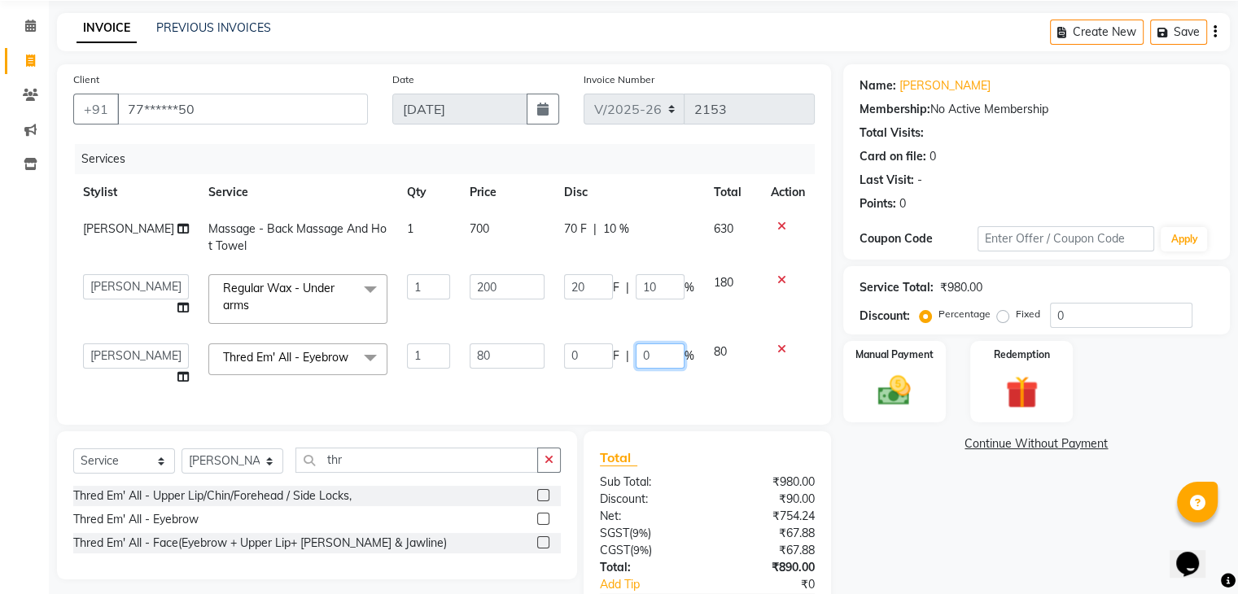
click at [648, 352] on input "0" at bounding box center [660, 355] width 49 height 25
type input "010"
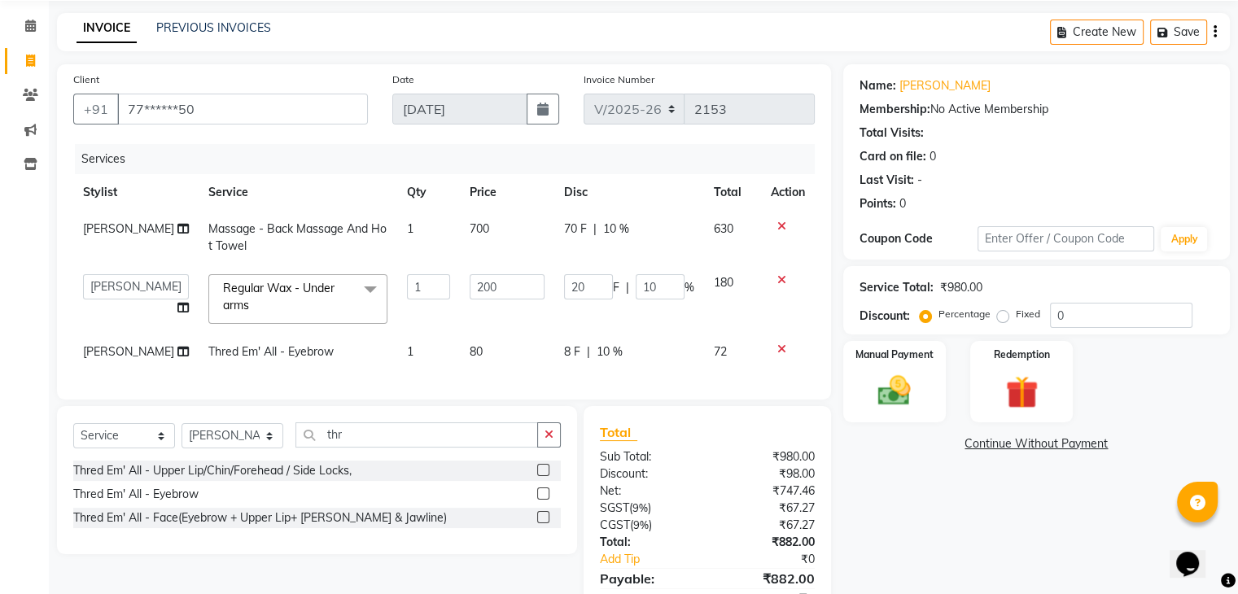
click at [602, 378] on div "Services Stylist Service Qty Price Disc Total Action Ayesha Massage - Back Mass…" at bounding box center [443, 263] width 741 height 239
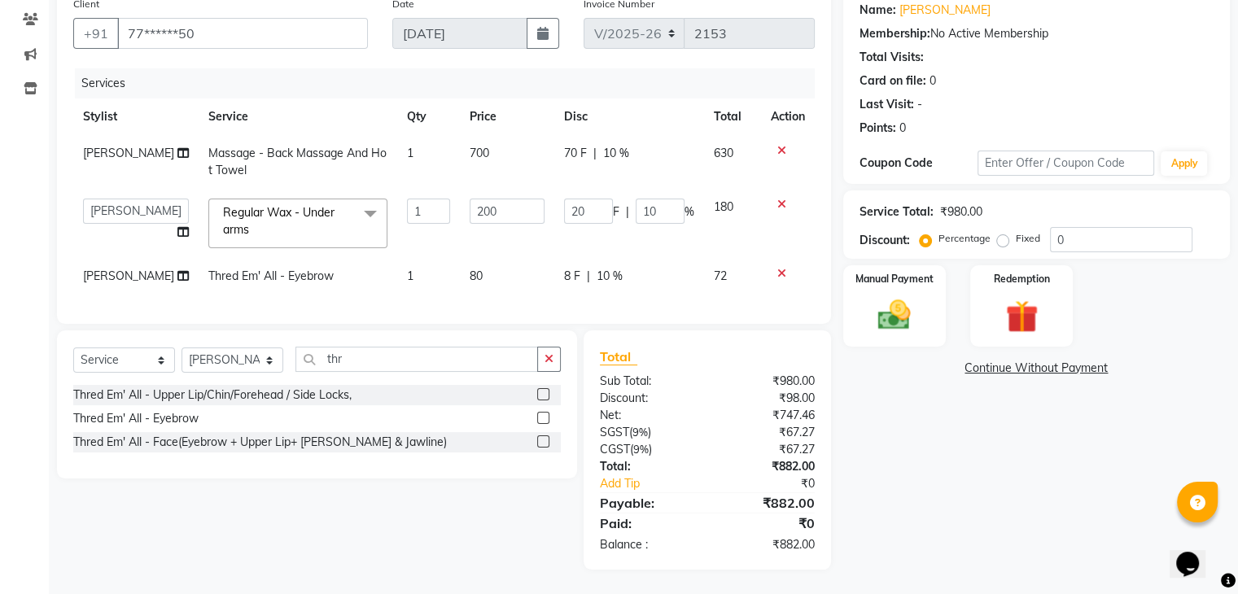
scroll to position [146, 0]
click at [876, 303] on img at bounding box center [894, 315] width 55 height 39
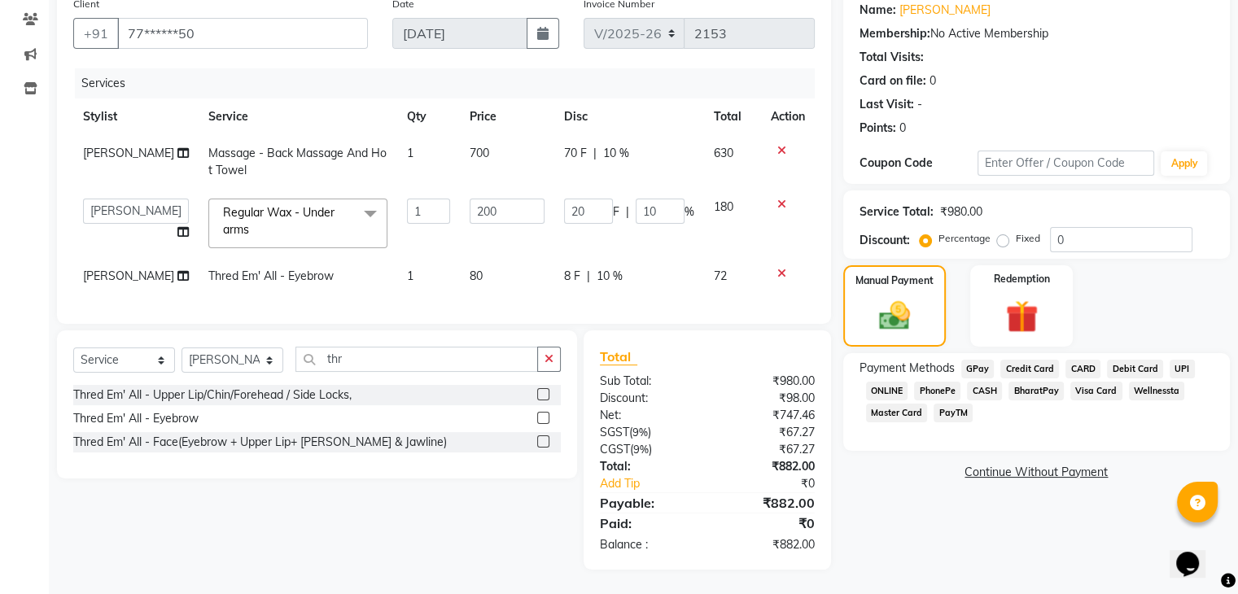
click at [1075, 360] on span "CARD" at bounding box center [1082, 369] width 35 height 19
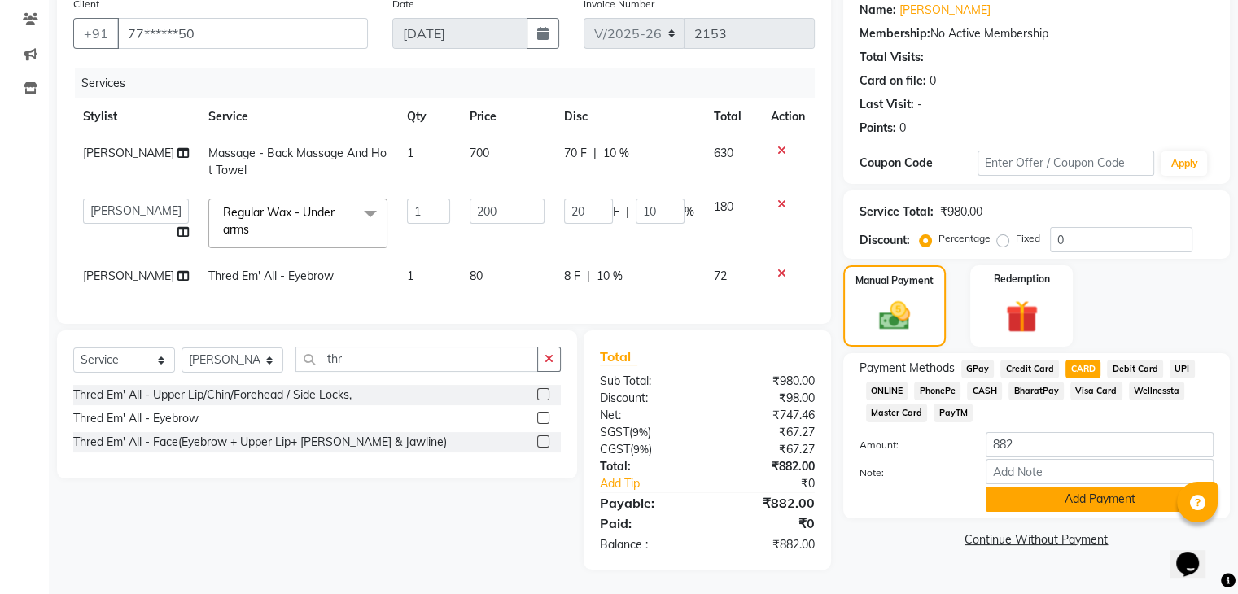
click at [1032, 491] on button "Add Payment" at bounding box center [1099, 499] width 228 height 25
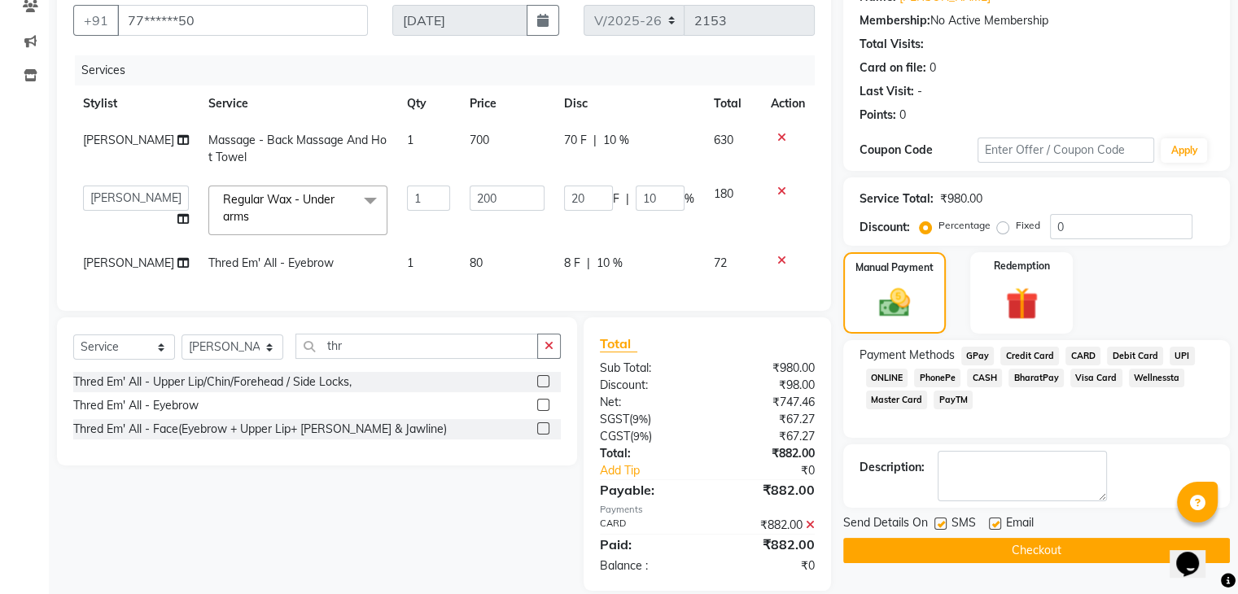
scroll to position [180, 0]
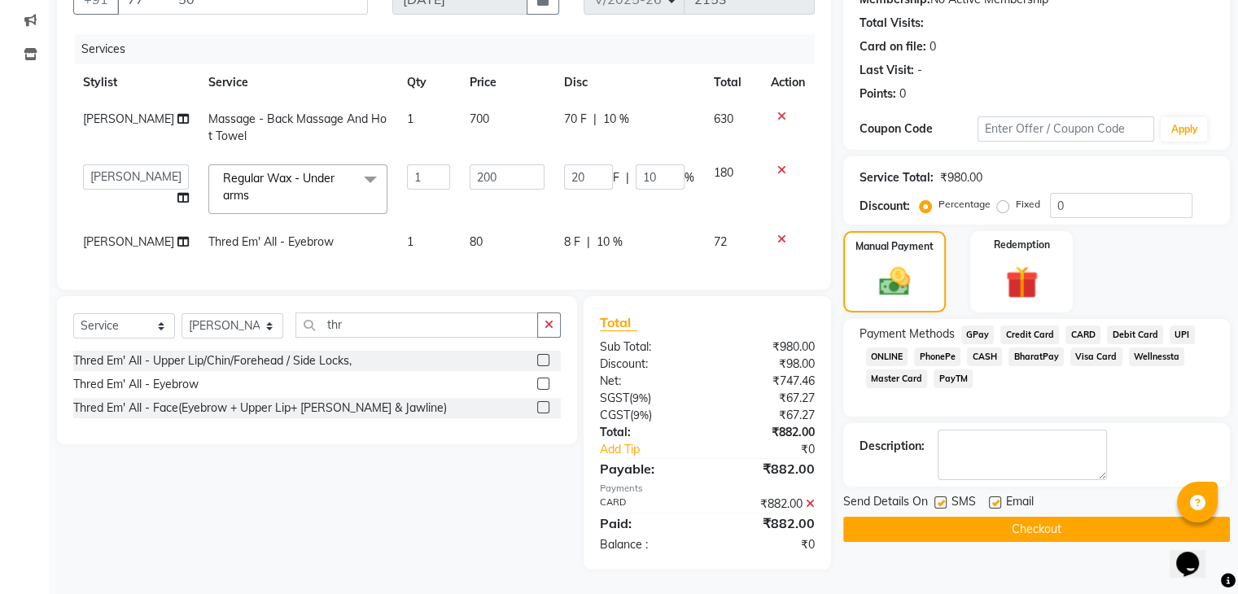
click at [934, 496] on label at bounding box center [940, 502] width 12 height 12
click at [934, 498] on input "checkbox" at bounding box center [939, 503] width 11 height 11
checkbox input "false"
click at [991, 496] on label at bounding box center [995, 502] width 12 height 12
click at [991, 498] on input "checkbox" at bounding box center [994, 503] width 11 height 11
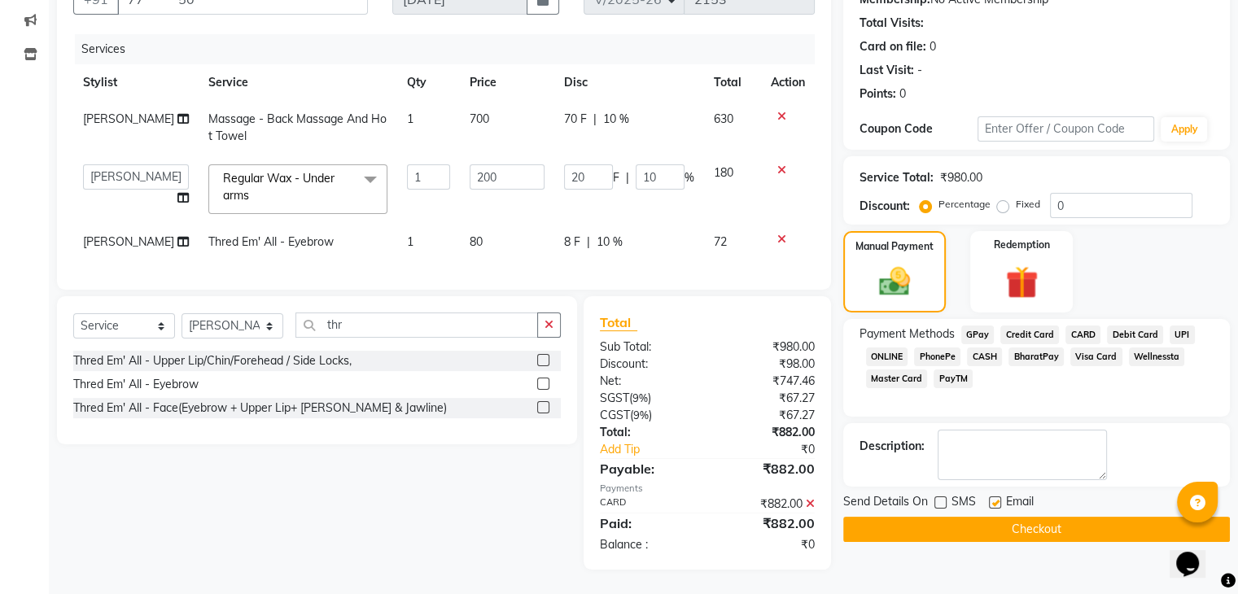
checkbox input "false"
click at [970, 517] on button "Checkout" at bounding box center [1036, 529] width 387 height 25
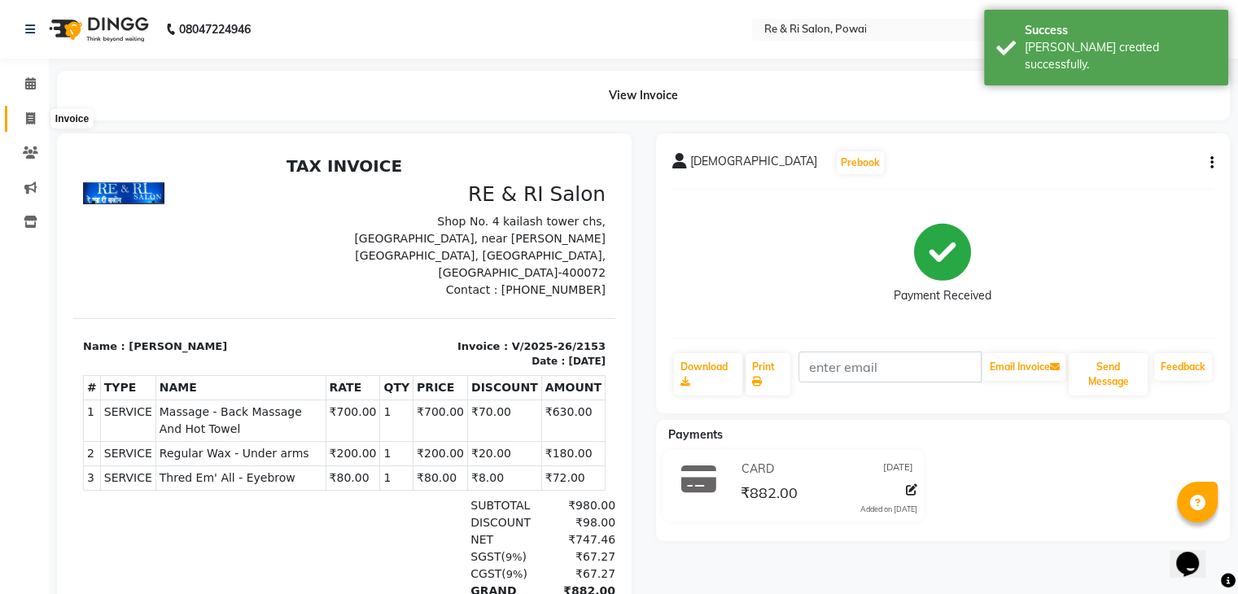
click at [35, 120] on span at bounding box center [30, 119] width 28 height 19
select select "service"
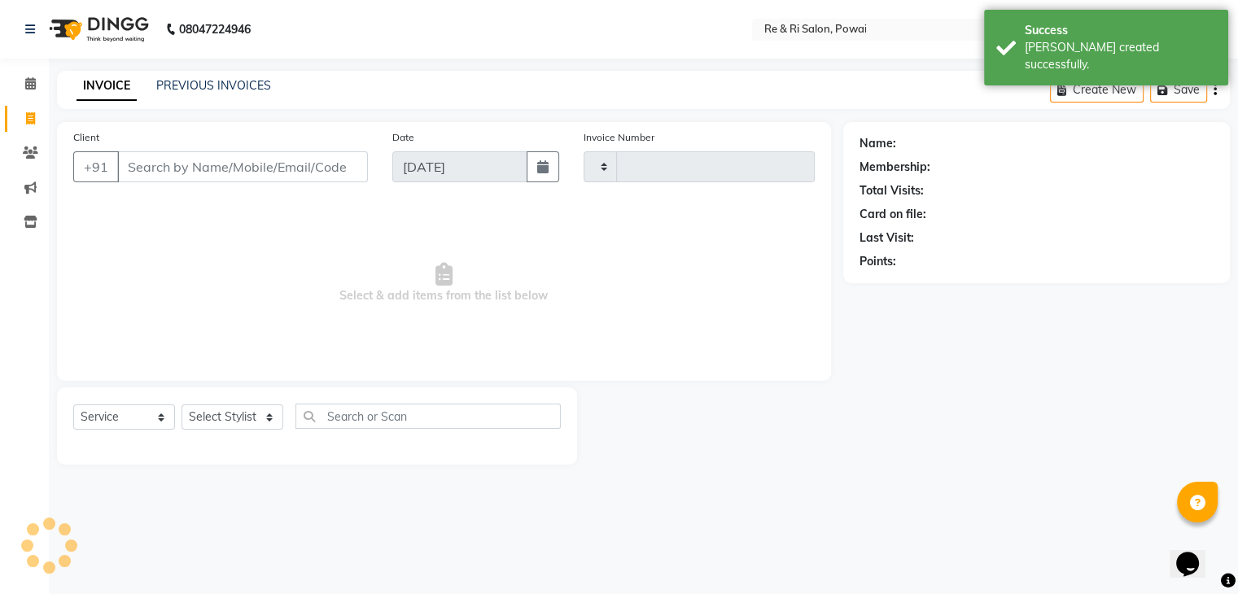
type input "2154"
select select "5364"
click at [221, 96] on div "INVOICE PREVIOUS INVOICES Create New Save" at bounding box center [649, 90] width 1185 height 38
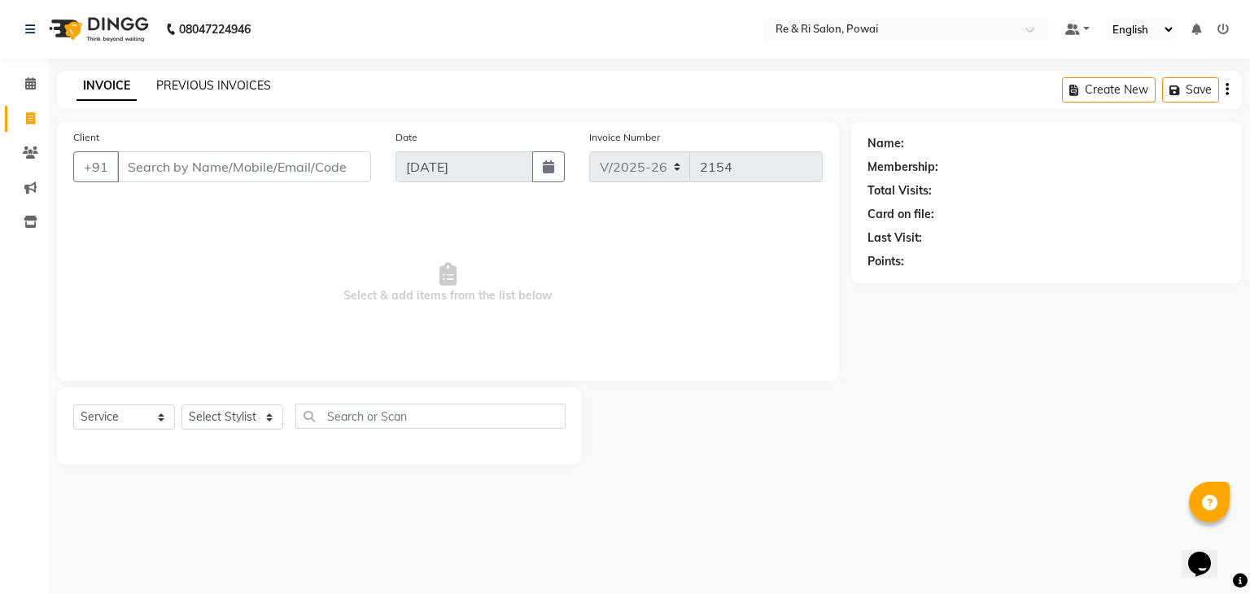
click at [225, 89] on link "PREVIOUS INVOICES" at bounding box center [213, 85] width 115 height 15
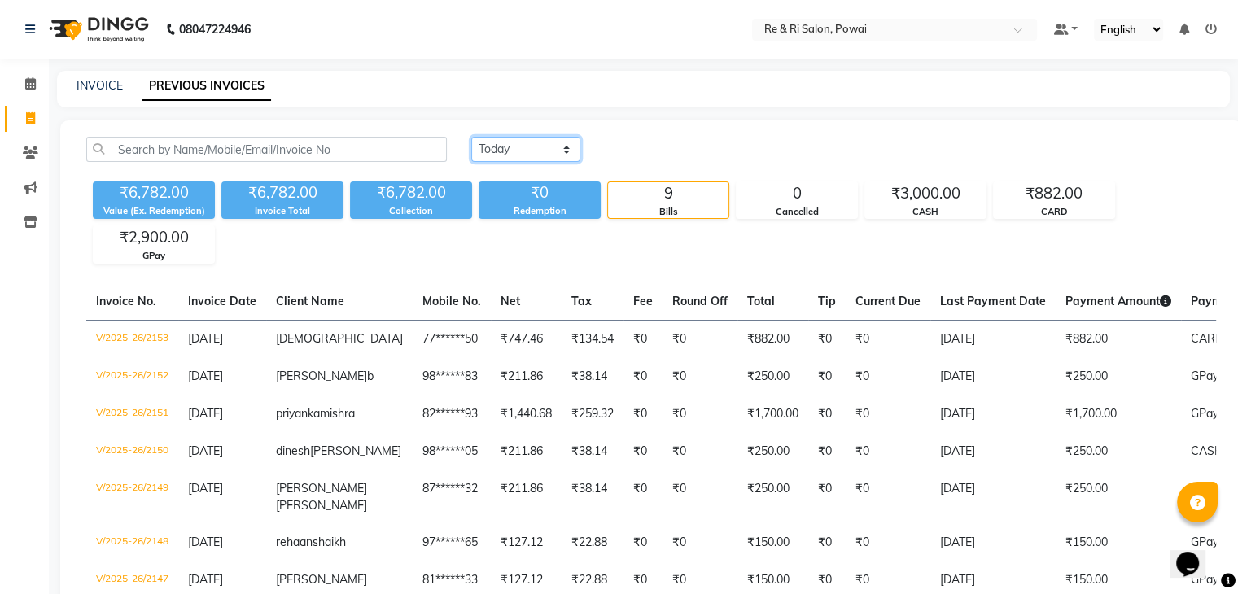
click at [550, 140] on select "Today Yesterday Custom Range" at bounding box center [525, 149] width 109 height 25
click at [471, 137] on select "Today Yesterday Custom Range" at bounding box center [525, 149] width 109 height 25
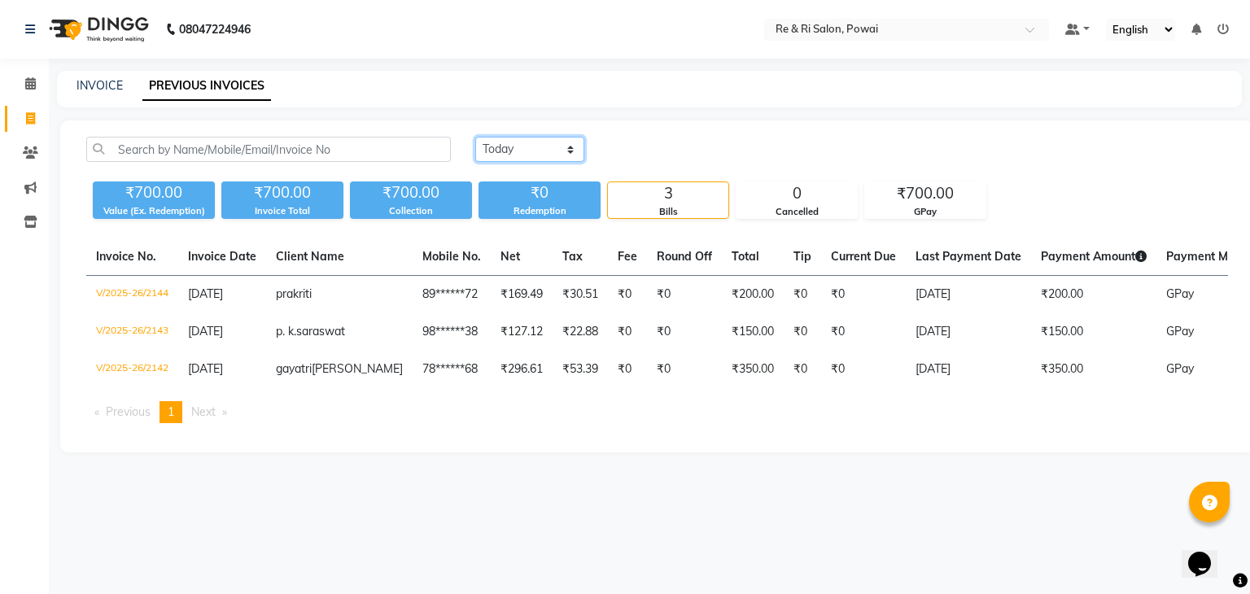
click at [524, 154] on select "Today Yesterday Custom Range" at bounding box center [529, 149] width 109 height 25
select select "today"
click at [475, 137] on select "Today Yesterday Custom Range" at bounding box center [529, 149] width 109 height 25
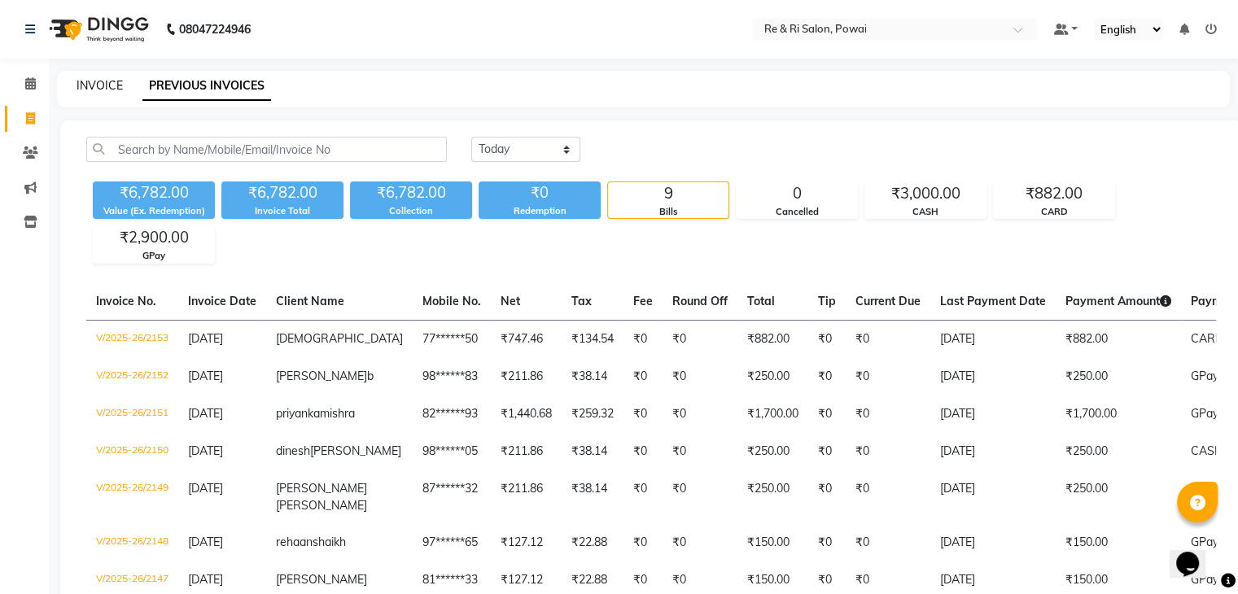
click at [119, 80] on link "INVOICE" at bounding box center [99, 85] width 46 height 15
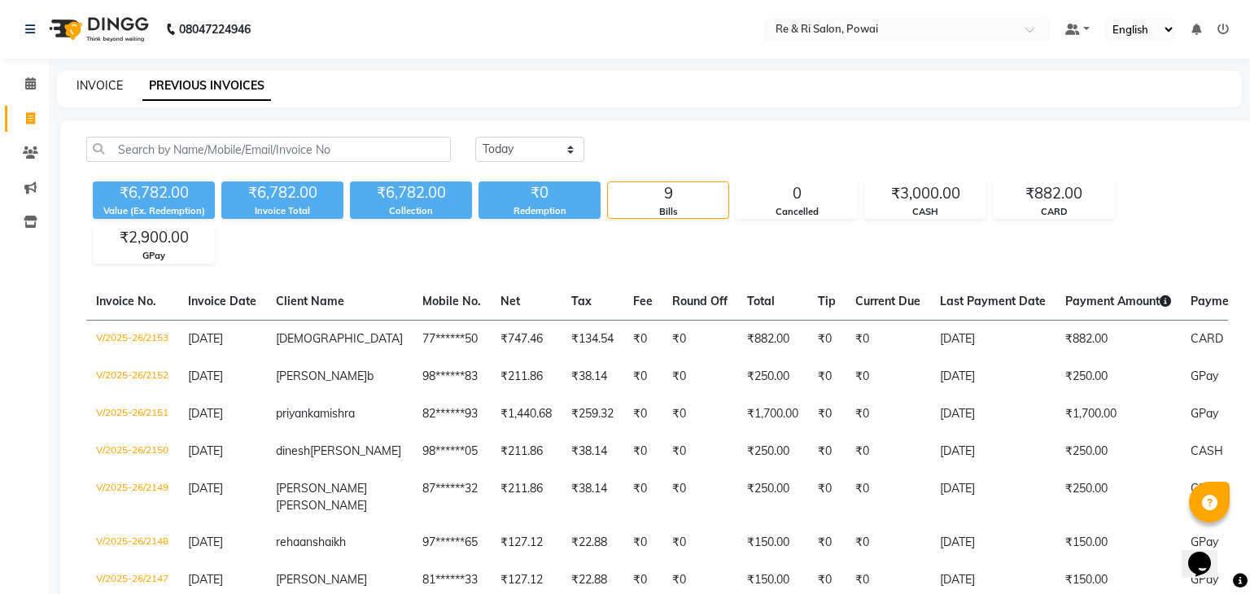
select select "5364"
select select "service"
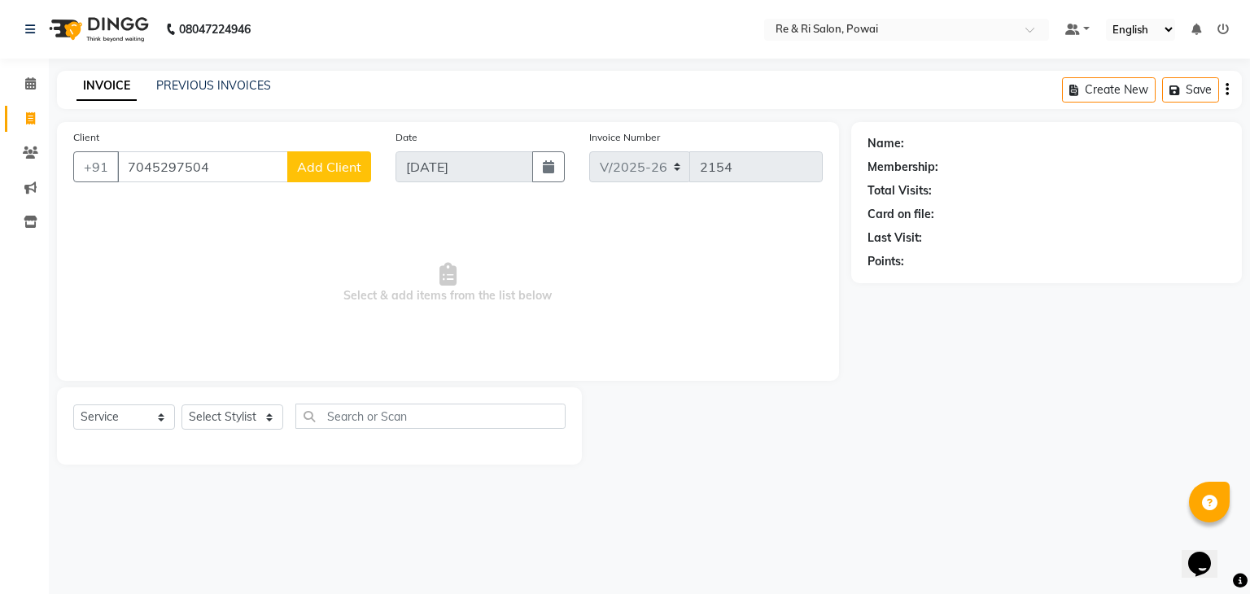
type input "7045297504"
click at [337, 170] on span "Add Client" at bounding box center [329, 167] width 64 height 16
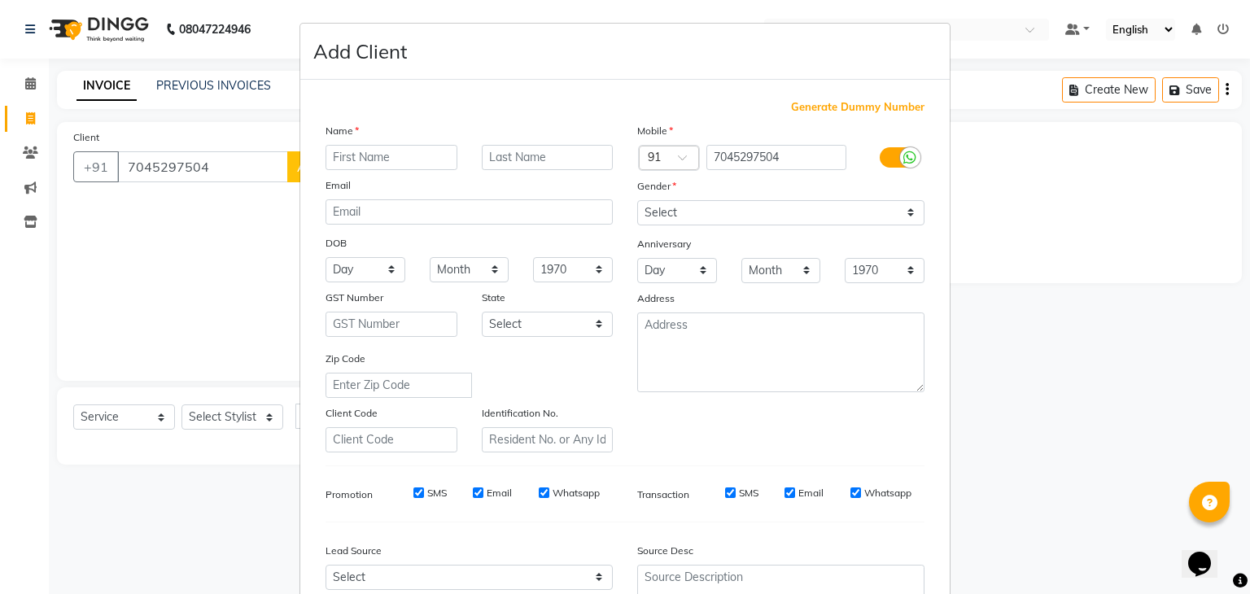
type input "s"
type input "moin"
click at [530, 162] on input "text" at bounding box center [548, 157] width 132 height 25
type input "shaikh"
click at [661, 221] on select "Select Male Female Other Prefer Not To Say" at bounding box center [780, 212] width 287 height 25
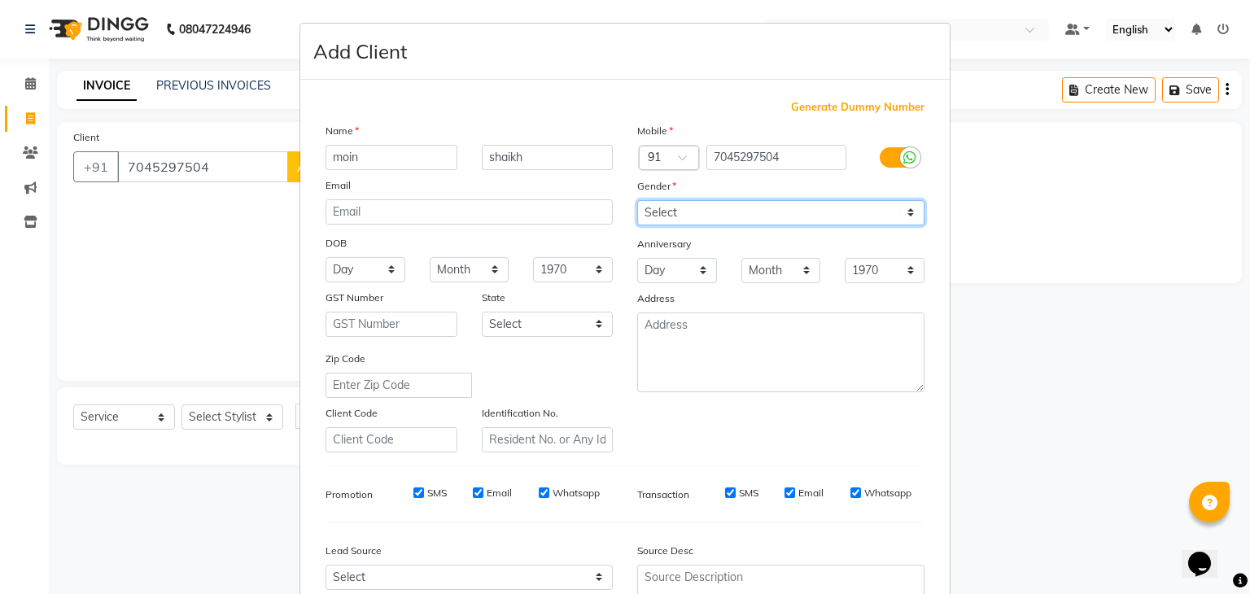
select select "male"
click at [637, 201] on select "Select Male Female Other Prefer Not To Say" at bounding box center [780, 212] width 287 height 25
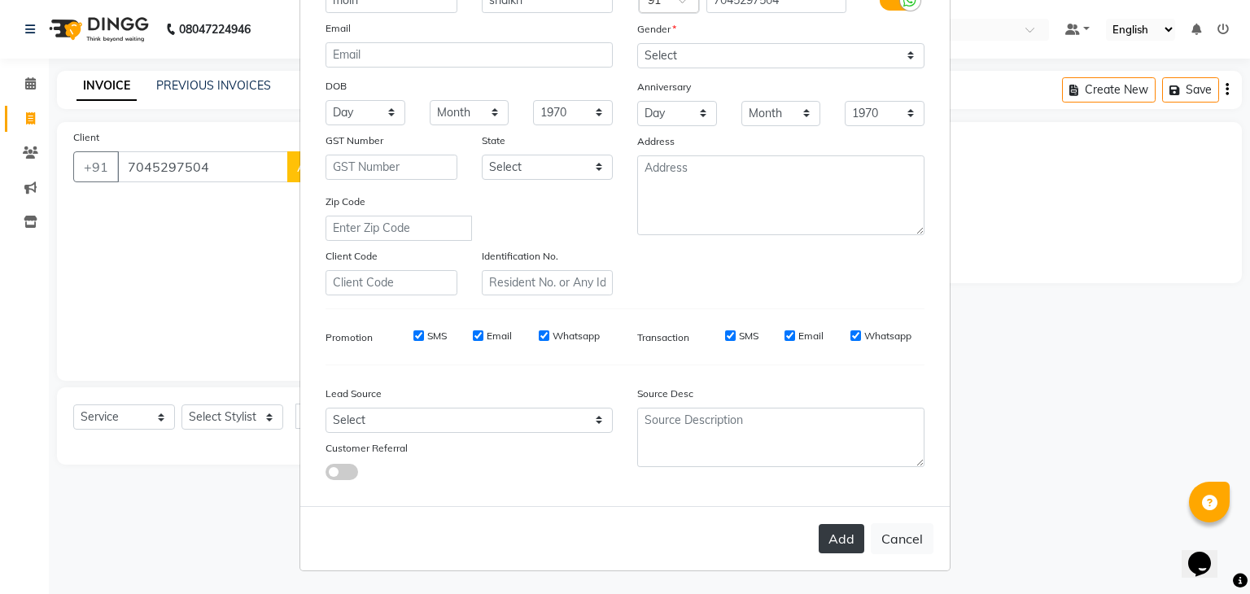
click at [833, 544] on button "Add" at bounding box center [842, 538] width 46 height 29
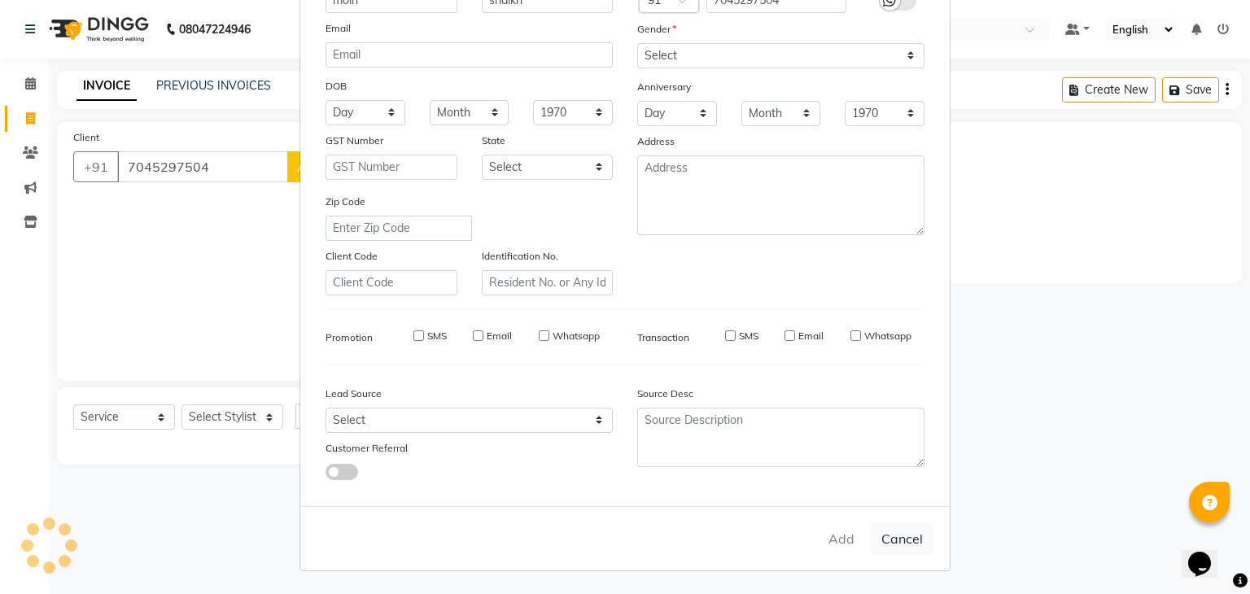
type input "70******04"
select select
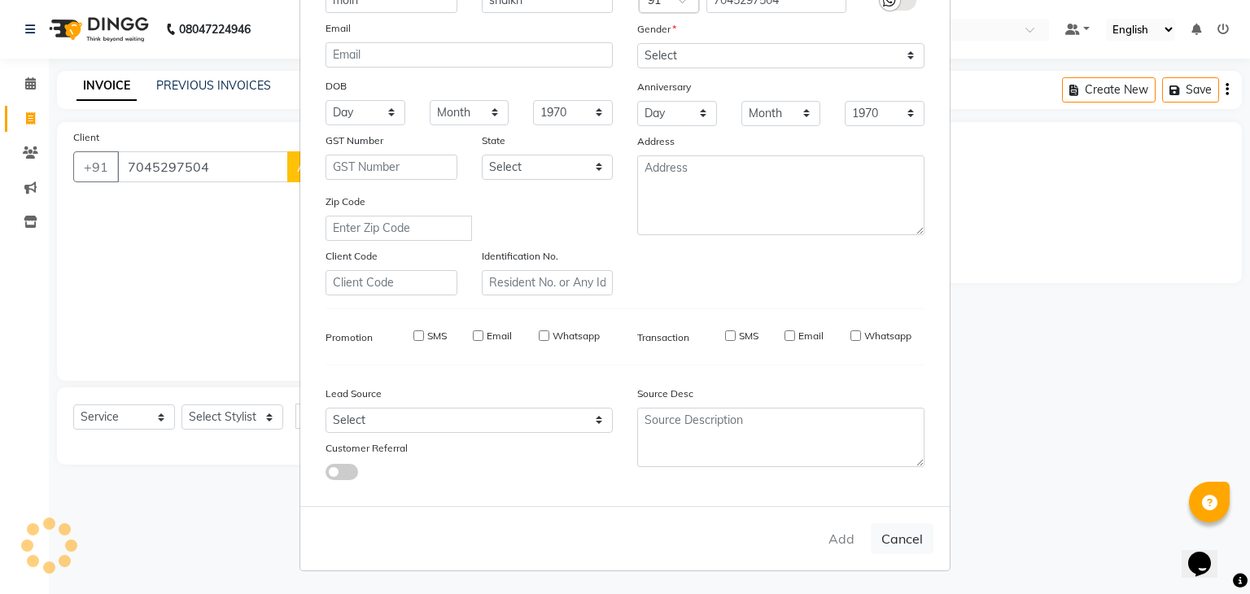
select select
checkbox input "false"
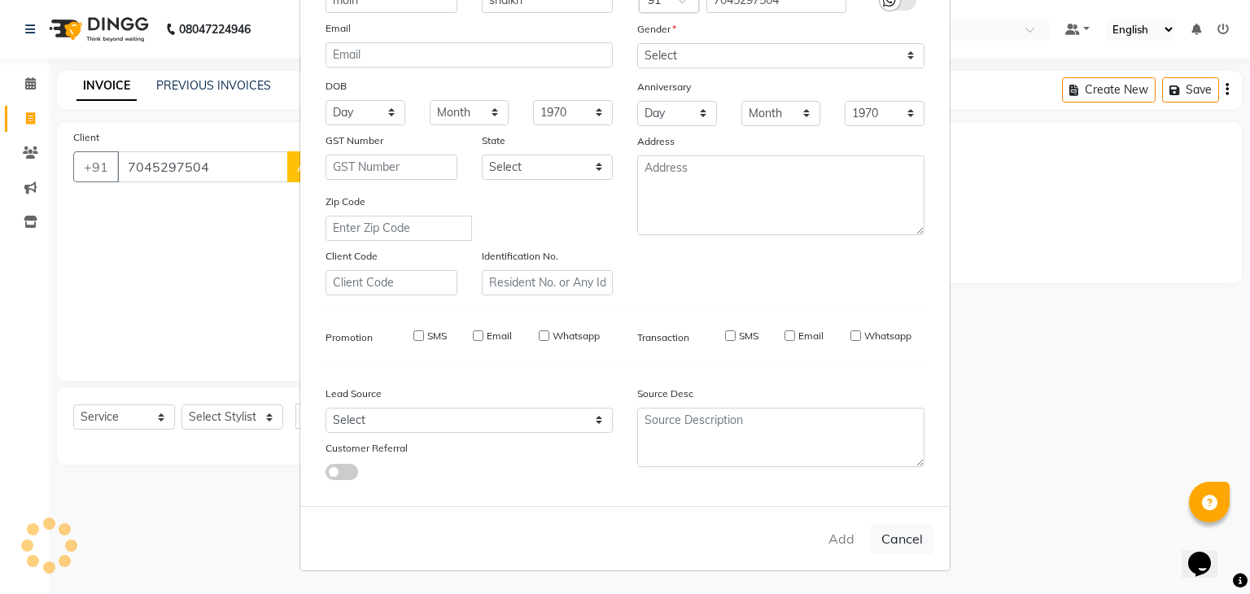
checkbox input "false"
